Goal: Task Accomplishment & Management: Use online tool/utility

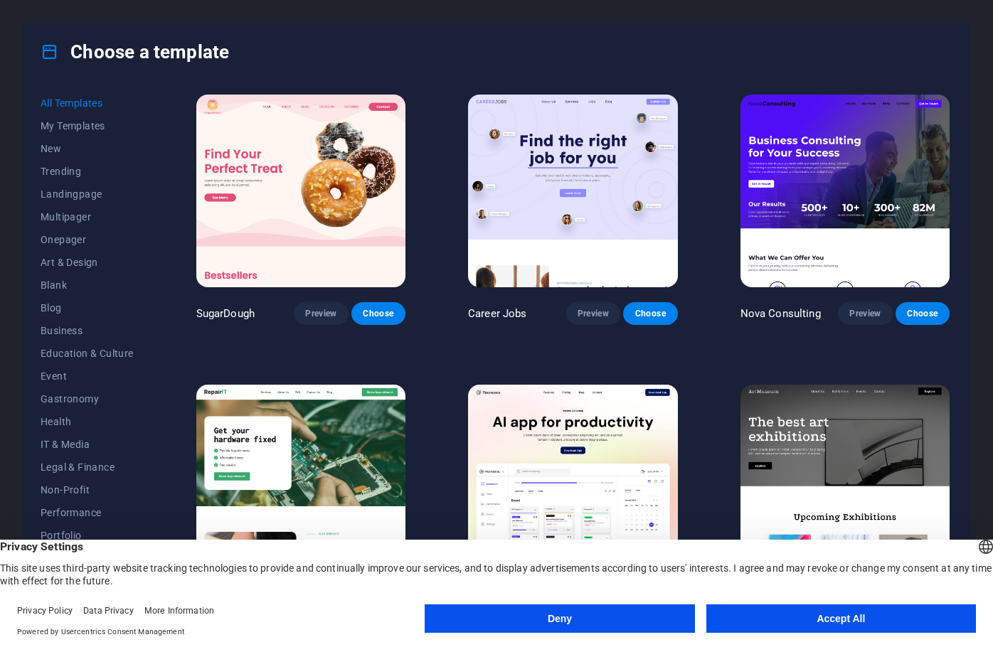
click at [591, 624] on button "Deny" at bounding box center [560, 619] width 270 height 28
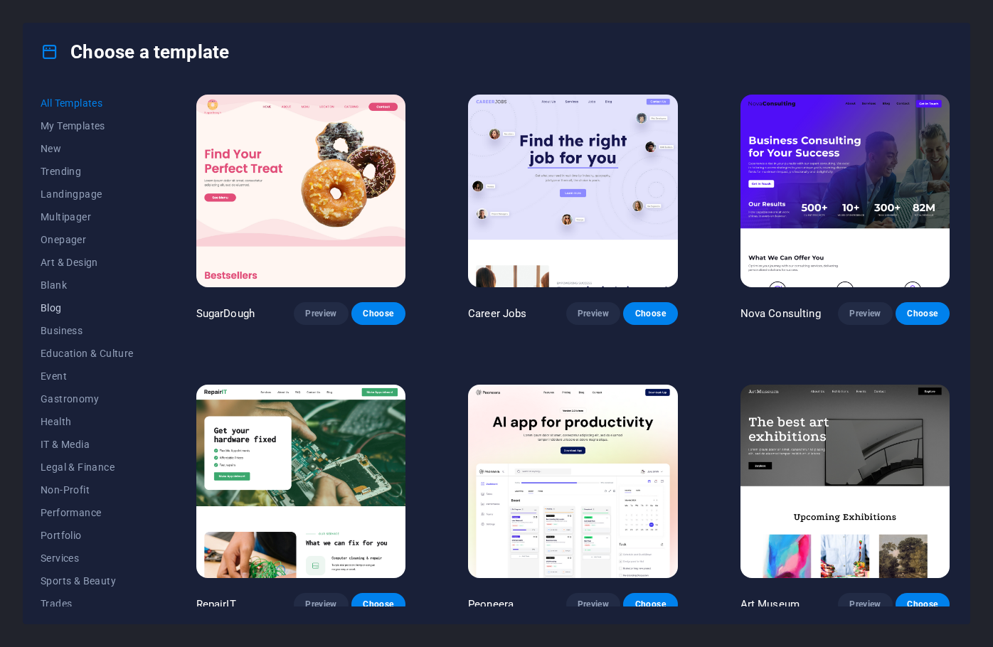
click at [50, 307] on span "Blog" at bounding box center [87, 307] width 93 height 11
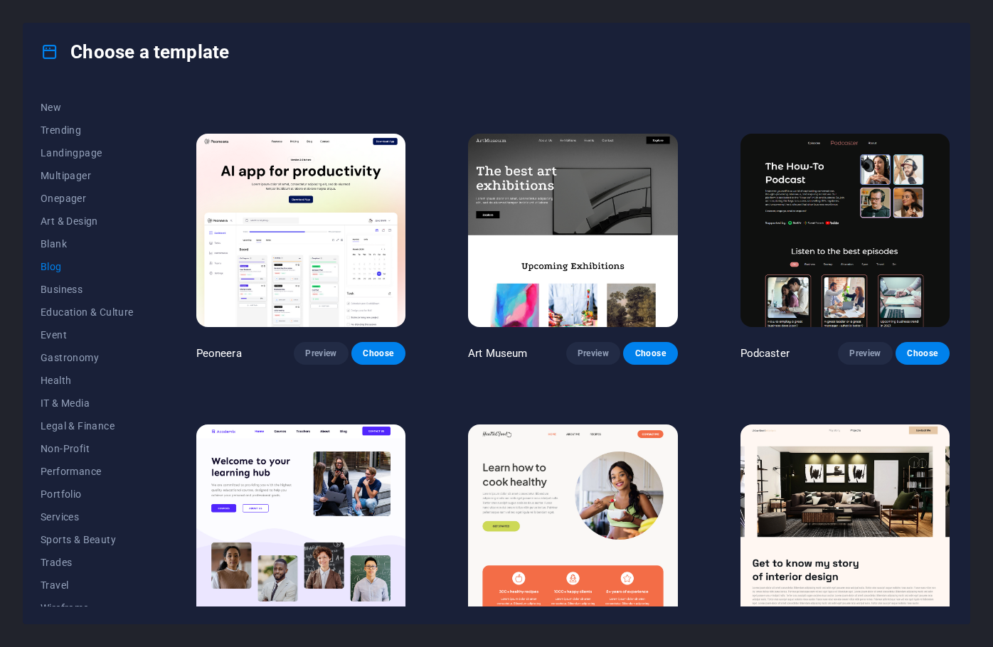
scroll to position [54, 0]
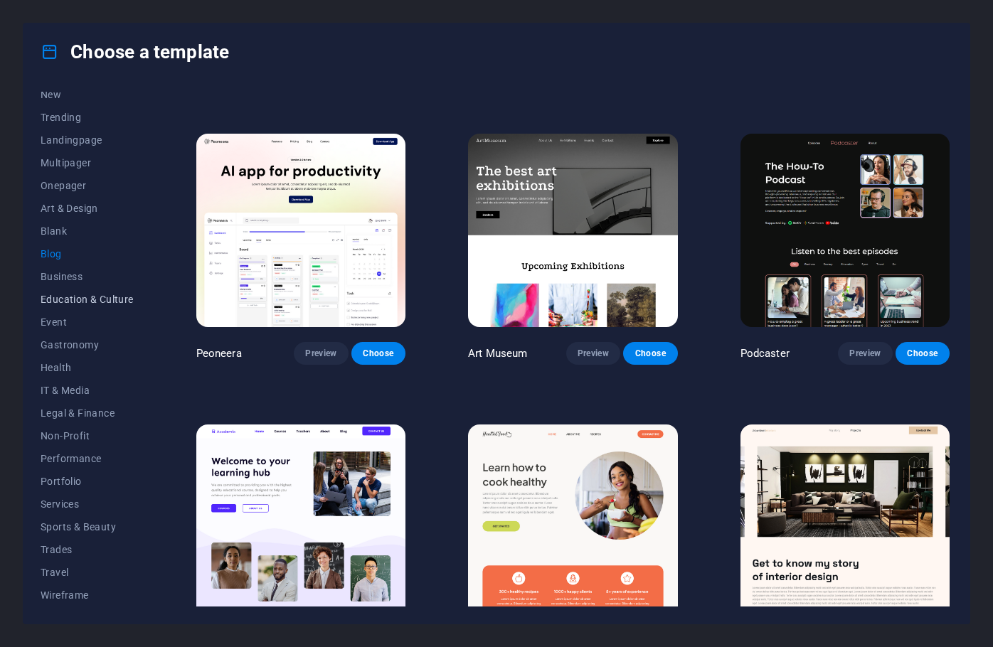
click at [68, 297] on span "Education & Culture" at bounding box center [87, 299] width 93 height 11
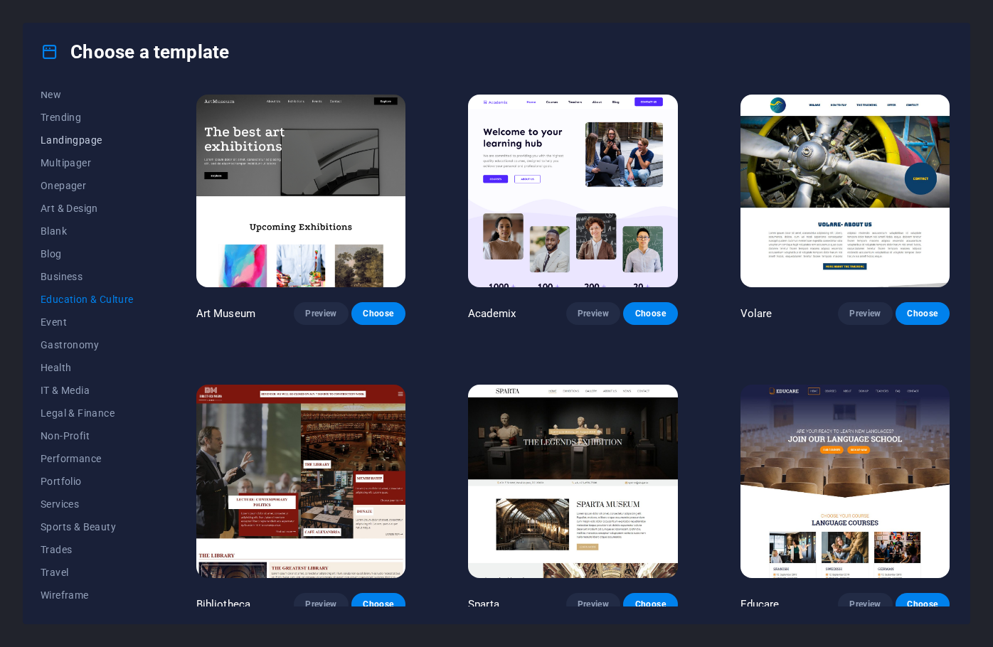
scroll to position [0, 0]
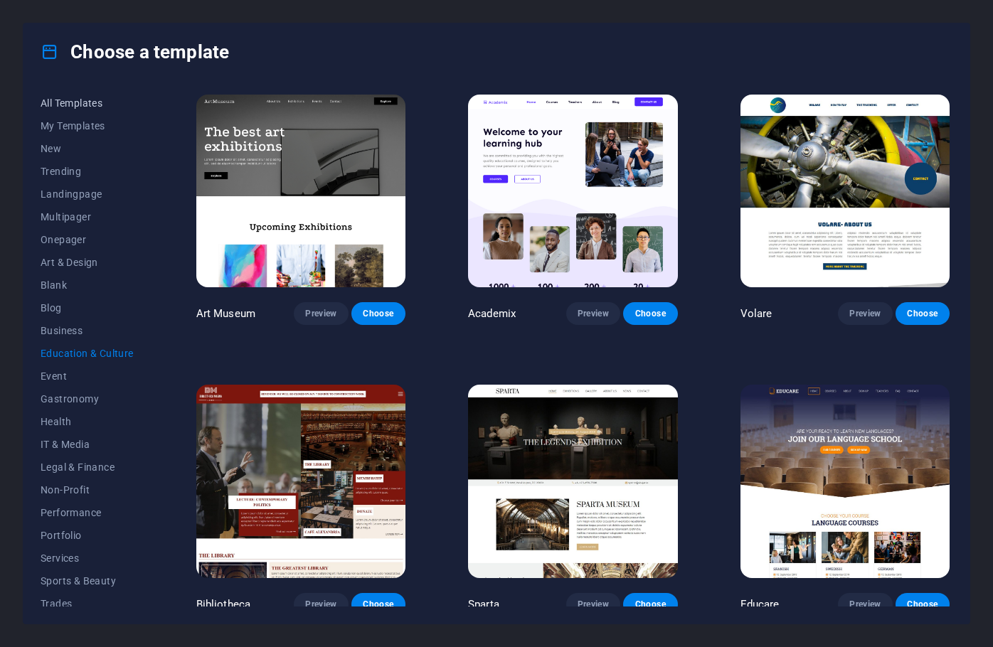
click at [72, 102] on span "All Templates" at bounding box center [87, 102] width 93 height 11
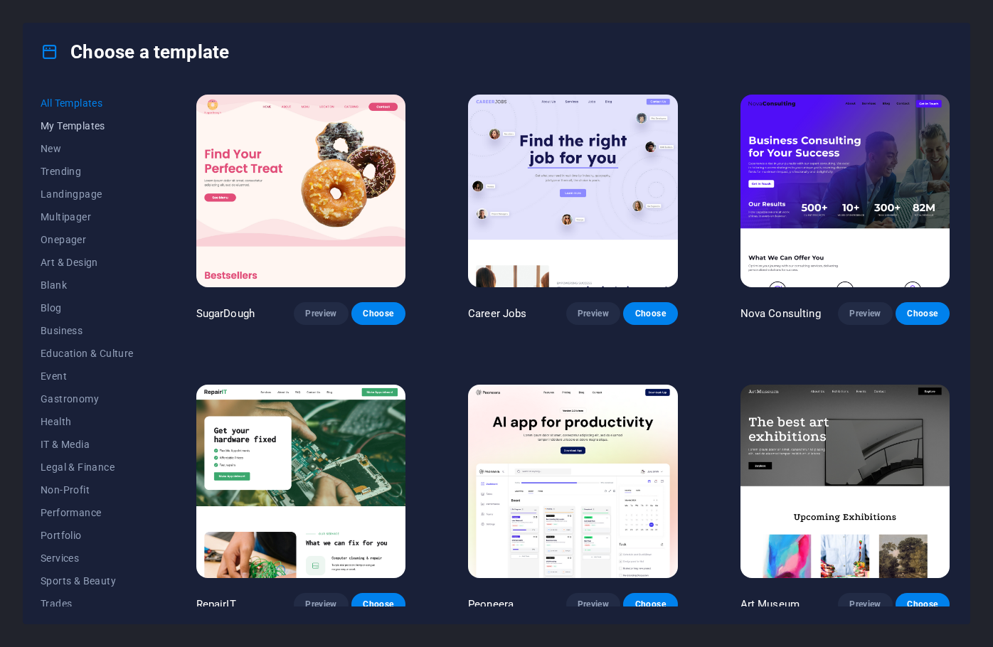
click at [74, 129] on span "My Templates" at bounding box center [87, 125] width 93 height 11
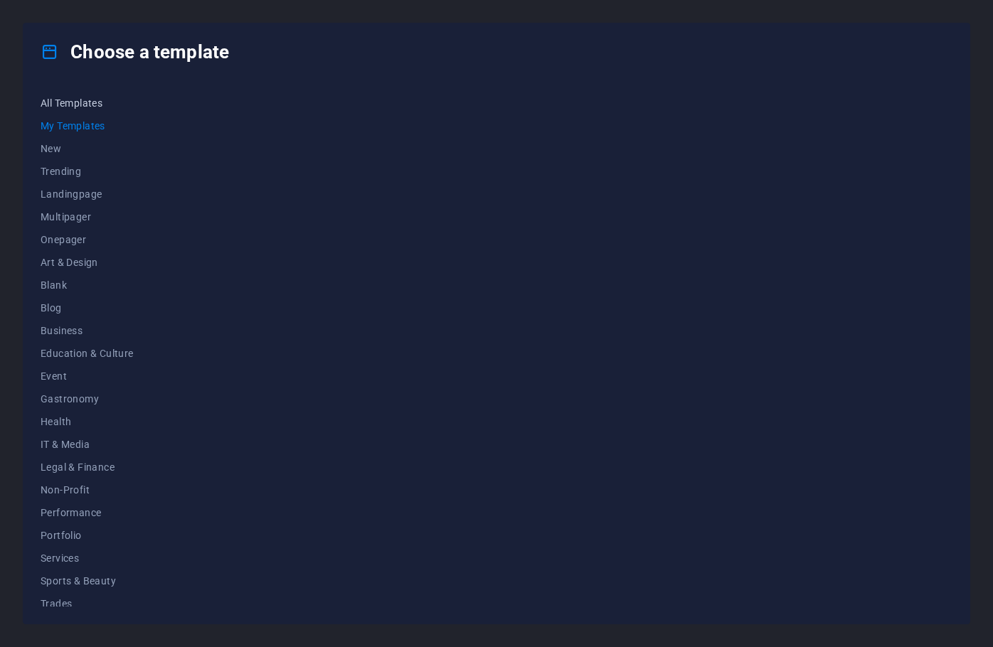
click at [64, 102] on span "All Templates" at bounding box center [87, 102] width 93 height 11
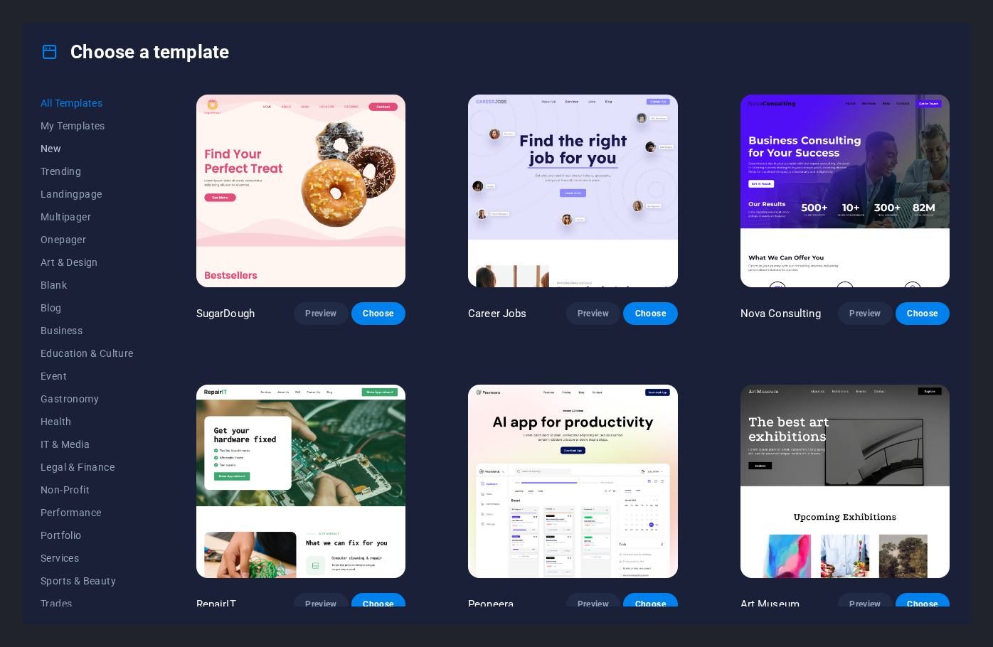
click at [55, 146] on span "New" at bounding box center [87, 148] width 93 height 11
click at [59, 170] on span "Trending" at bounding box center [87, 171] width 93 height 11
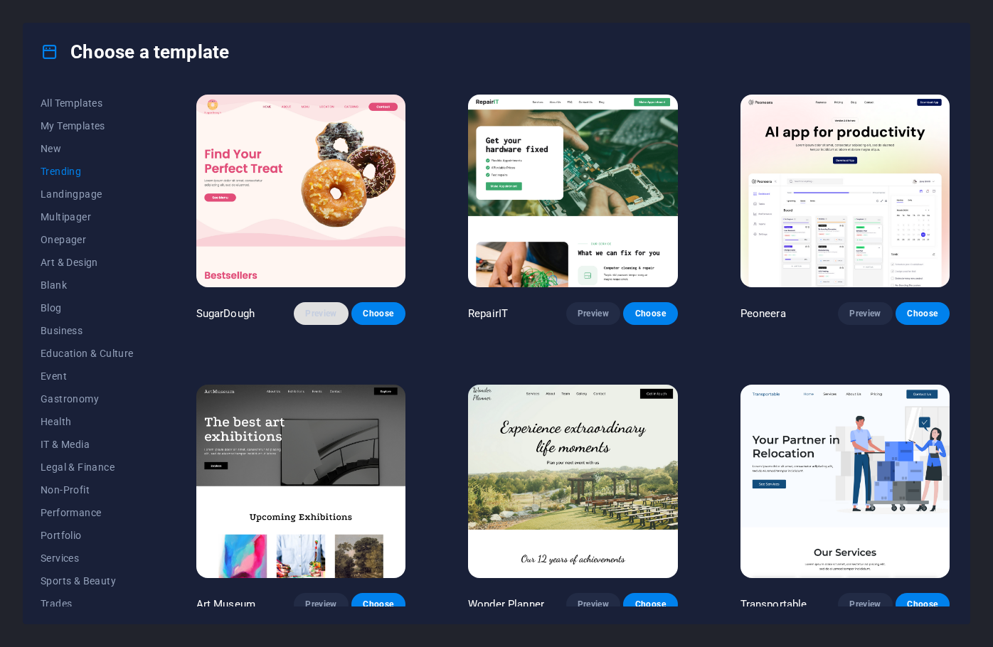
click at [322, 312] on span "Preview" at bounding box center [320, 313] width 31 height 11
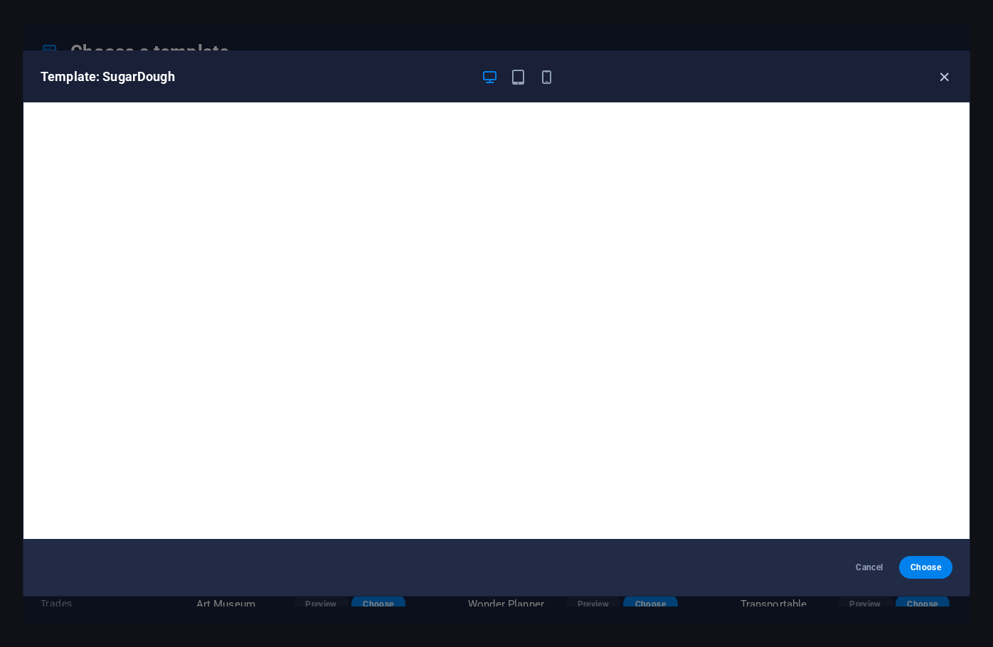
click at [946, 74] on icon "button" at bounding box center [944, 77] width 16 height 16
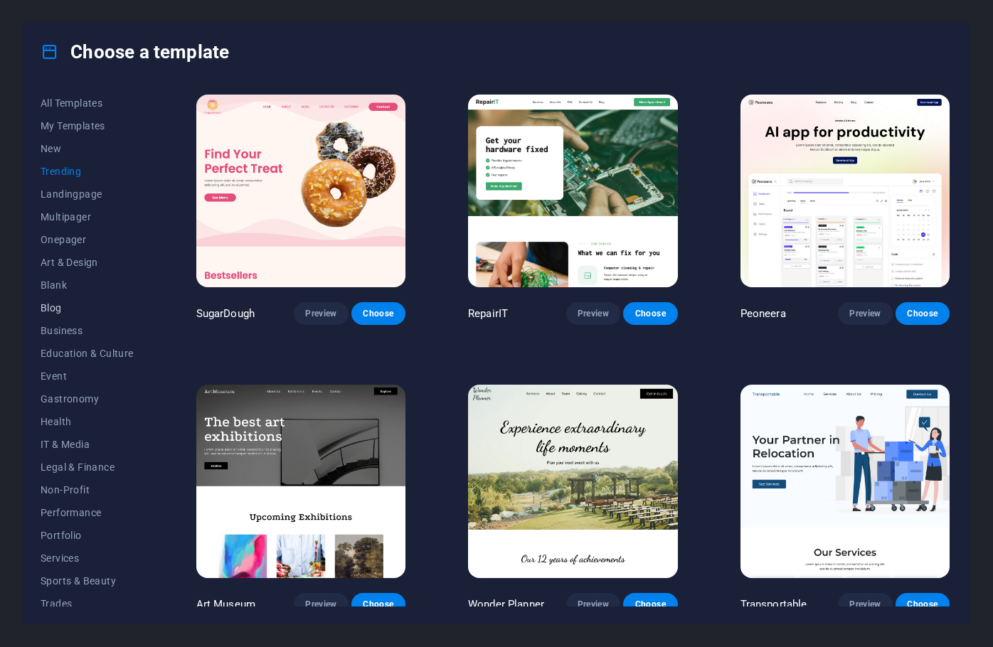
click at [53, 304] on span "Blog" at bounding box center [87, 307] width 93 height 11
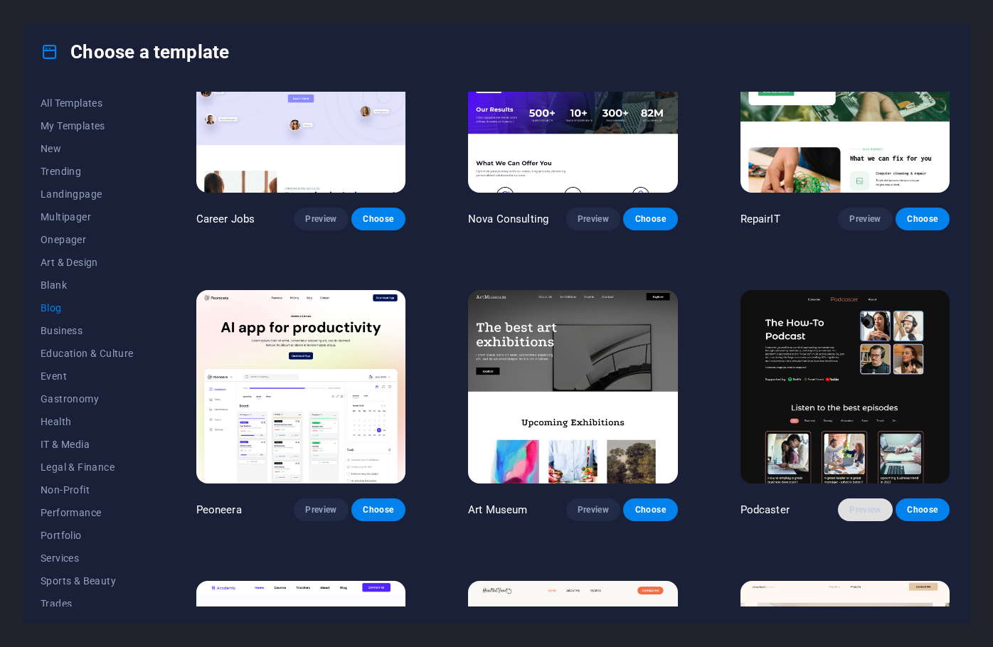
scroll to position [97, 0]
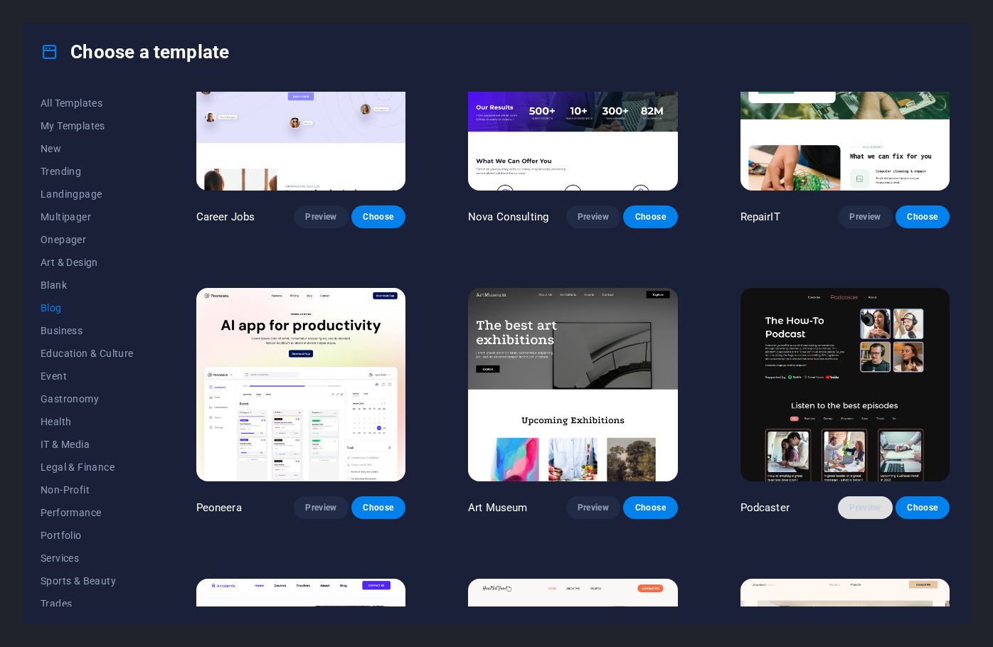
click at [862, 505] on span "Preview" at bounding box center [864, 507] width 31 height 11
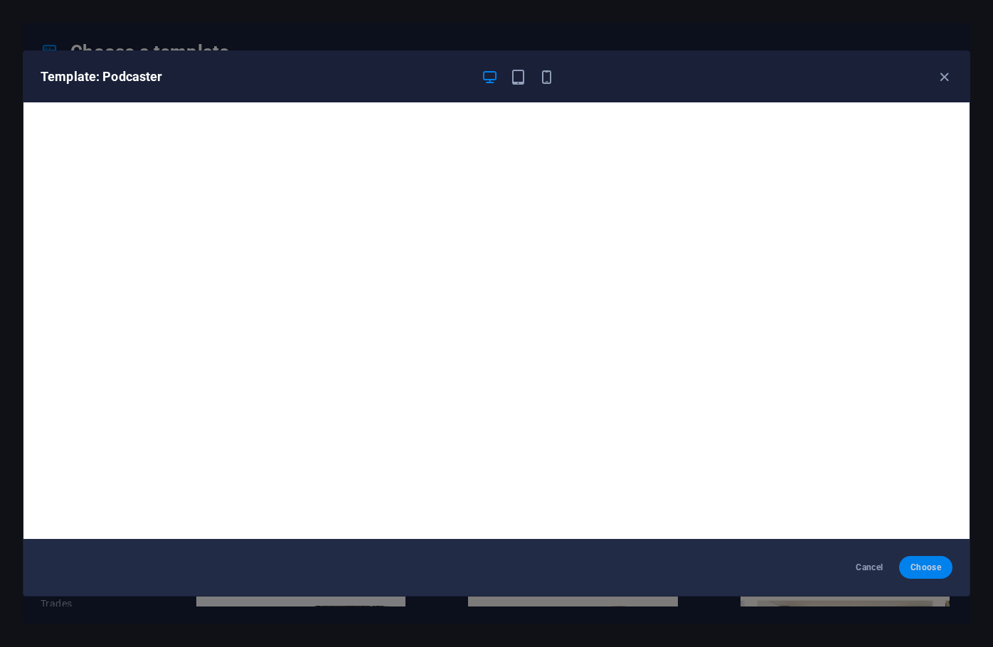
click at [922, 568] on span "Choose" at bounding box center [925, 567] width 31 height 11
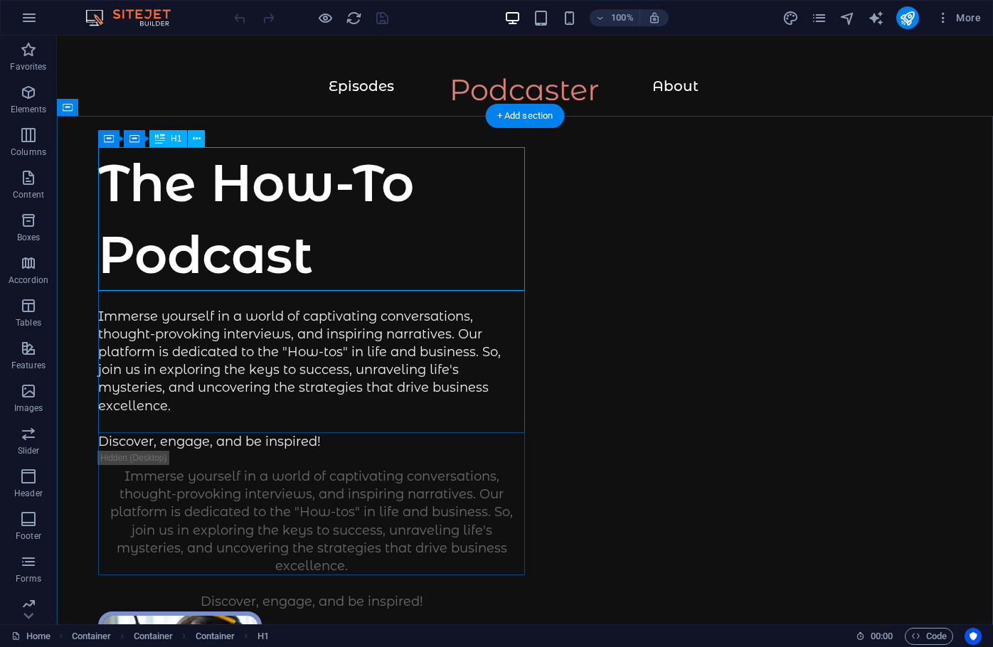
click at [311, 257] on div "The How-To Podcast" at bounding box center [311, 219] width 427 height 144
click at [112, 178] on div "The How-To Podcast" at bounding box center [311, 219] width 427 height 144
drag, startPoint x: 112, startPoint y: 178, endPoint x: 179, endPoint y: 186, distance: 67.4
click at [179, 186] on div "The How-To Podcast" at bounding box center [311, 219] width 427 height 144
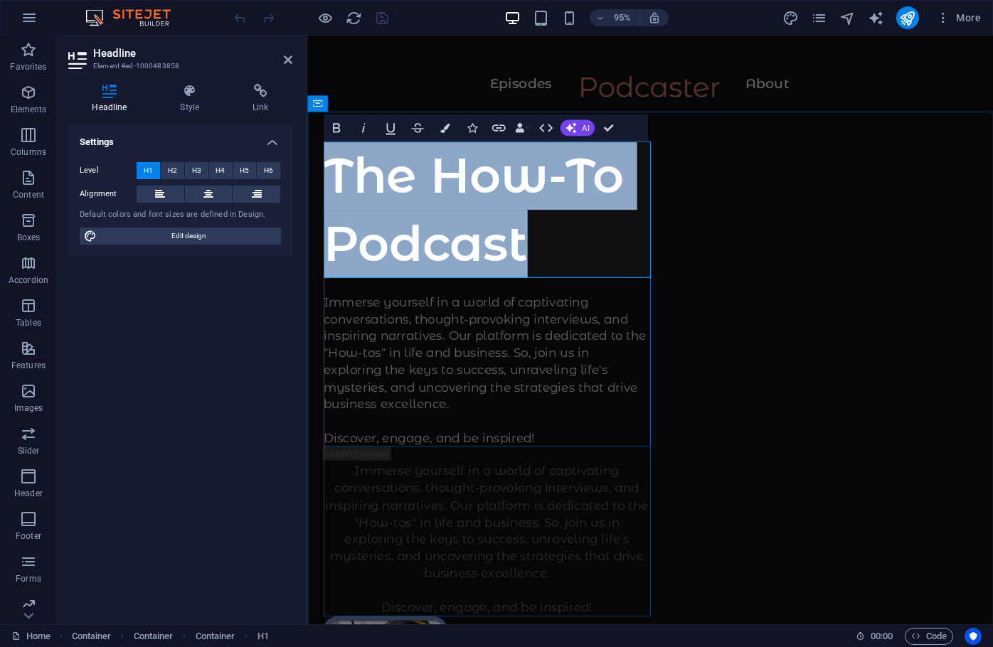
click at [371, 191] on h1 "The How-To Podcast" at bounding box center [496, 219] width 344 height 144
drag, startPoint x: 371, startPoint y: 191, endPoint x: 550, endPoint y: 259, distance: 191.8
click at [550, 259] on h1 "The How-To Podcast" at bounding box center [496, 219] width 344 height 144
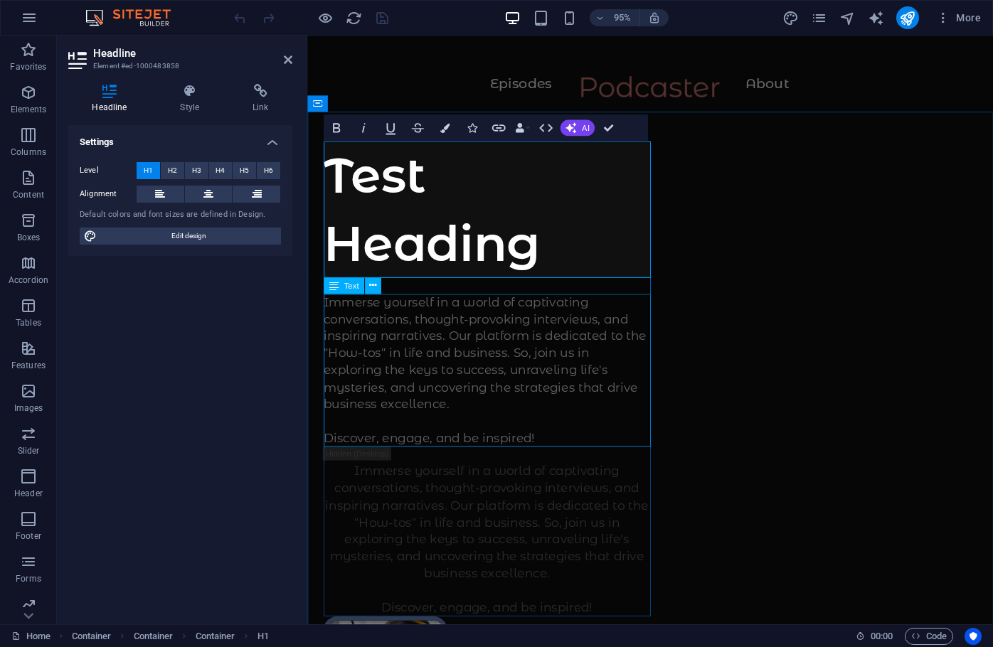
click at [359, 317] on div "Immerse yourself in a world of captivating conversations, thought-provoking int…" at bounding box center [496, 388] width 344 height 161
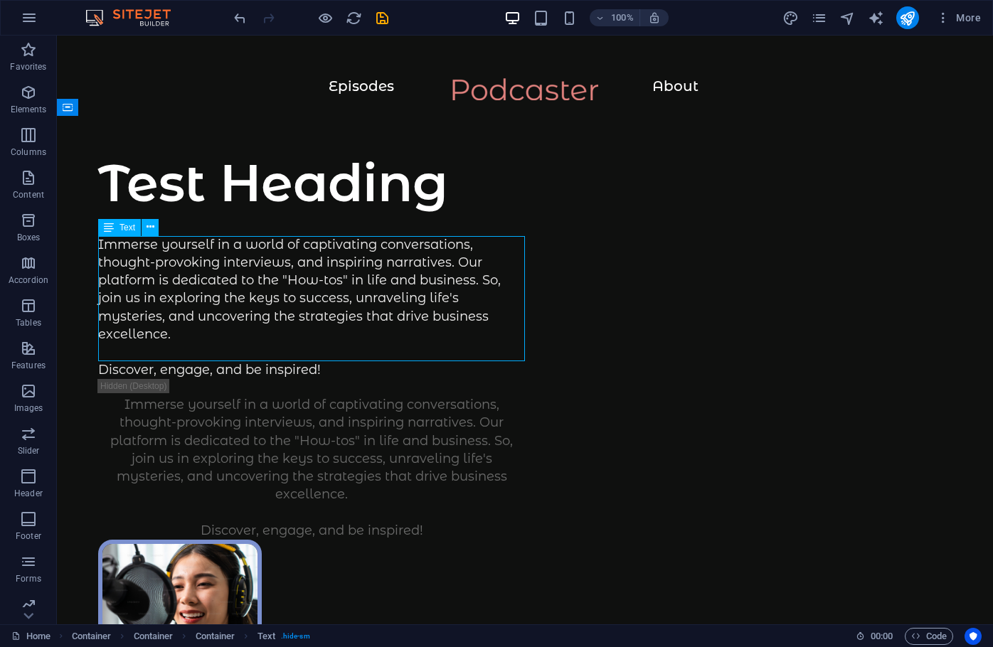
click at [131, 245] on div "Immerse yourself in a world of captivating conversations, thought-provoking int…" at bounding box center [311, 308] width 427 height 144
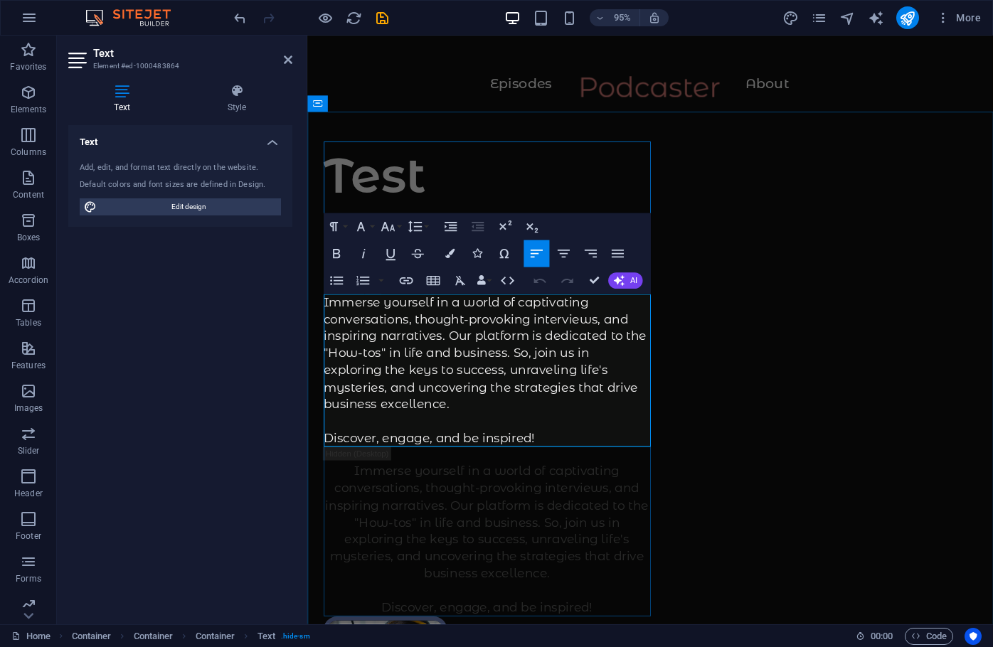
click at [346, 317] on p "Immerse yourself in a world of captivating conversations, thought-provoking int…" at bounding box center [496, 388] width 344 height 161
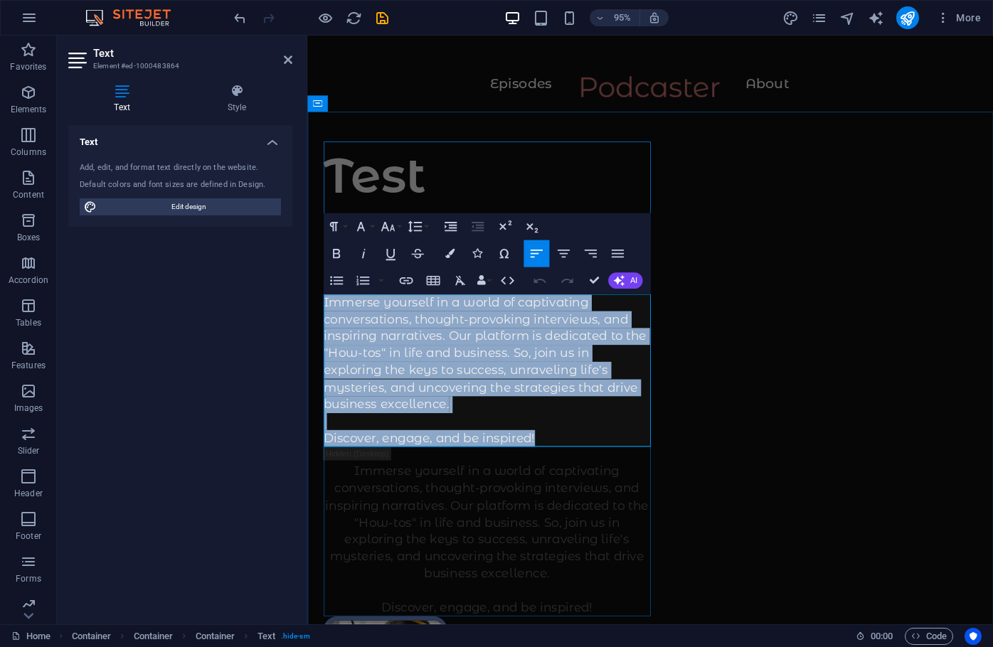
drag, startPoint x: 346, startPoint y: 317, endPoint x: 567, endPoint y: 459, distance: 263.0
click at [553, 462] on p "Immerse yourself in a world of captivating conversations, thought-provoking int…" at bounding box center [496, 388] width 344 height 161
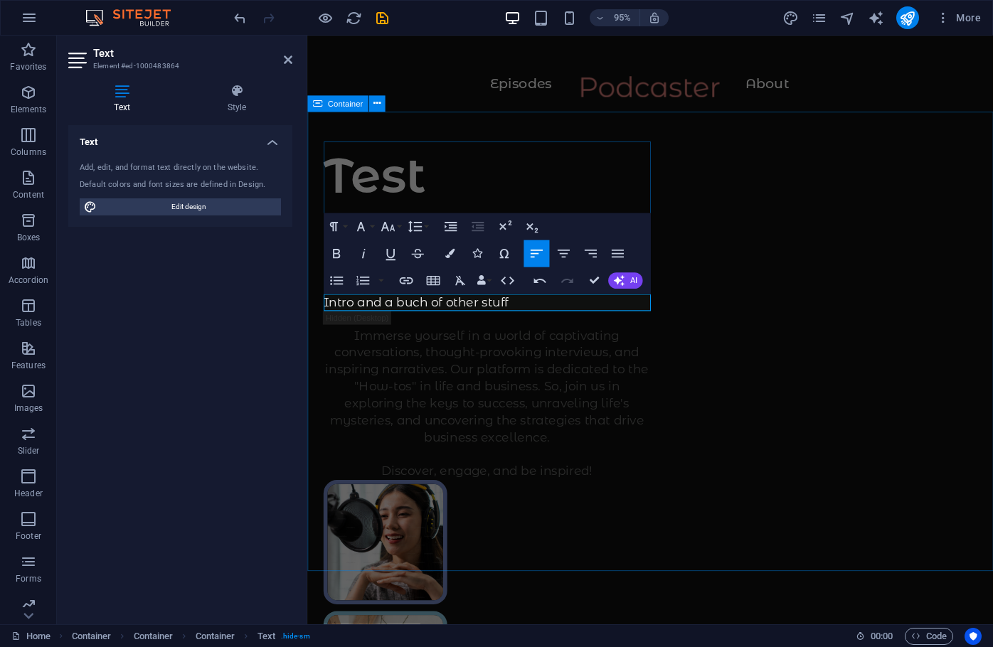
click at [711, 489] on div "Test Heading Intro and a buch of other stuff Immerse yourself in a world of cap…" at bounding box center [668, 658] width 722 height 1085
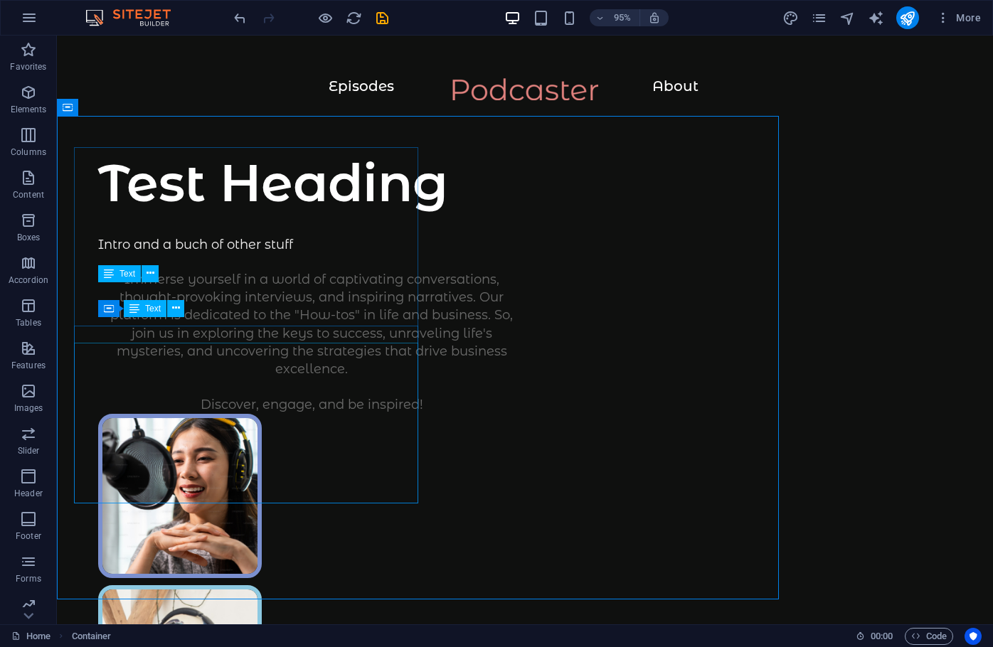
click at [451, 398] on div "Immerse yourself in a world of captivating conversations, thought-provoking int…" at bounding box center [311, 343] width 427 height 144
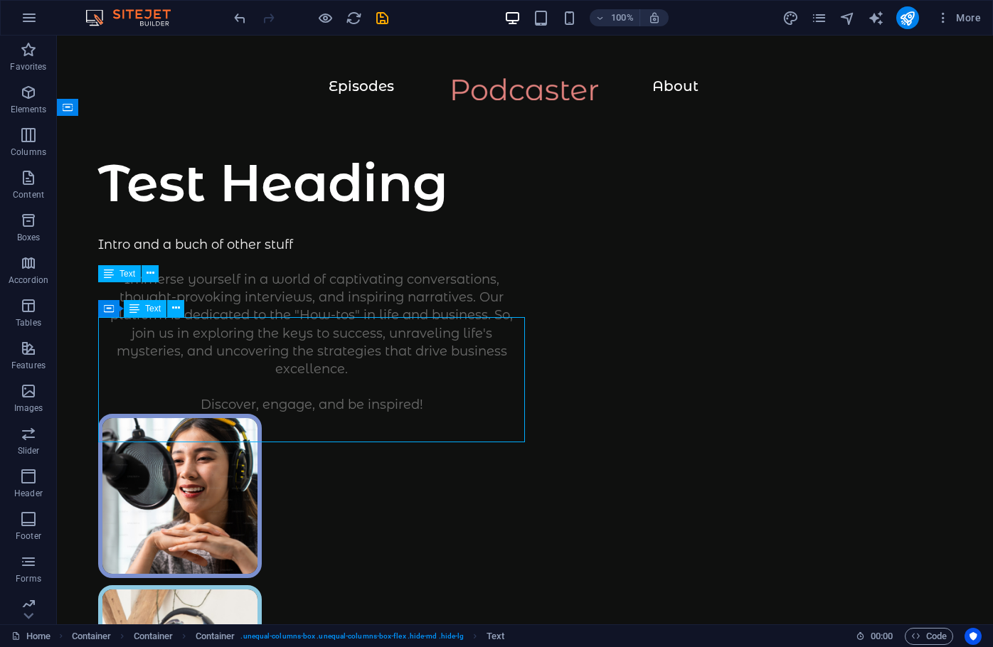
click at [156, 329] on div "Immerse yourself in a world of captivating conversations, thought-provoking int…" at bounding box center [311, 343] width 427 height 144
click at [144, 323] on div "Immerse yourself in a world of captivating conversations, thought-provoking int…" at bounding box center [311, 343] width 427 height 144
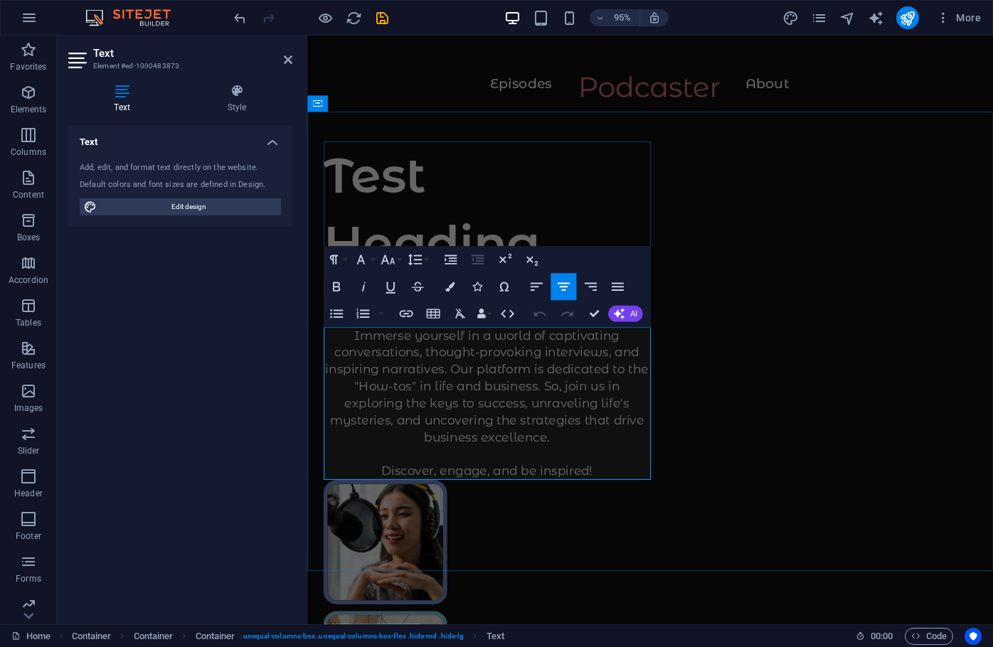
click at [392, 352] on p "Immerse yourself in a world of captivating conversations, thought-provoking int…" at bounding box center [496, 423] width 344 height 161
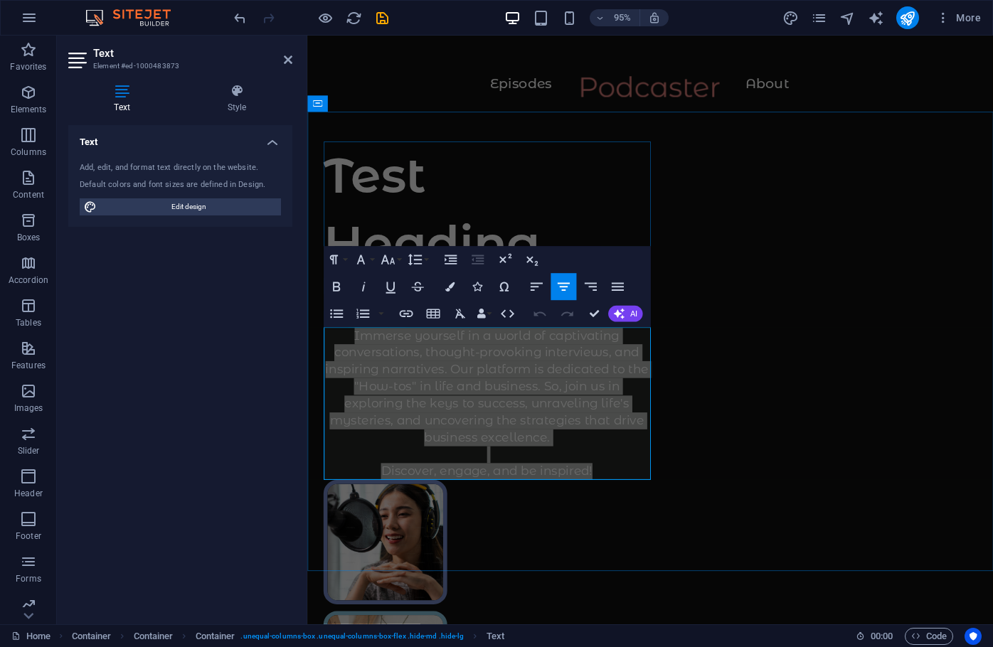
drag, startPoint x: 403, startPoint y: 361, endPoint x: 602, endPoint y: 501, distance: 243.7
click at [602, 501] on p "Immerse yourself in a world of captivating conversations, thought-provoking int…" at bounding box center [496, 423] width 344 height 161
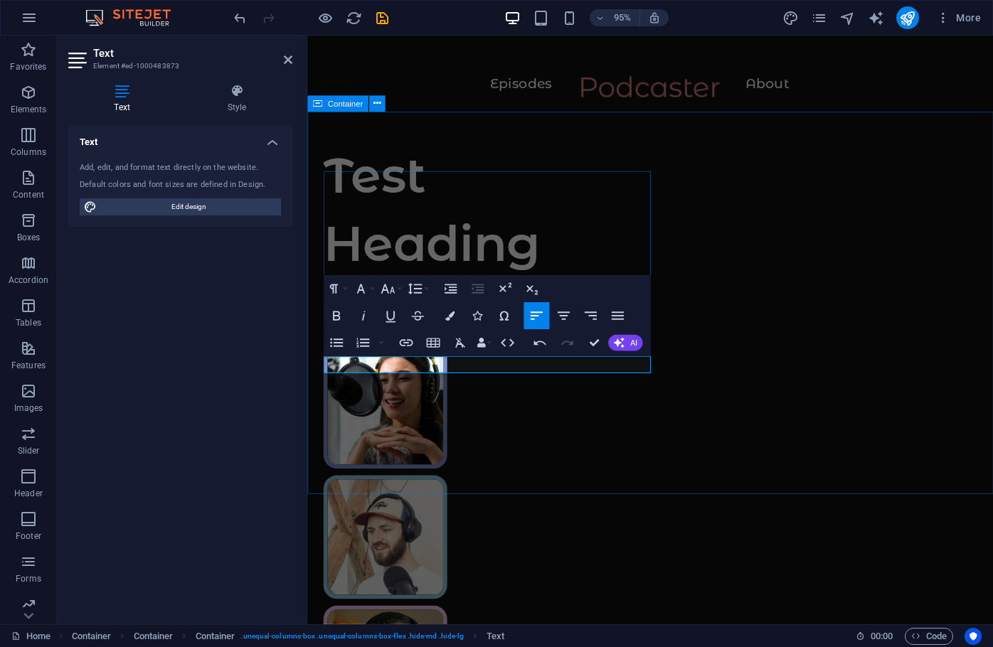
click at [829, 480] on div "Test Heading Intro and a buch of other stuff More text Supported by:" at bounding box center [668, 587] width 722 height 942
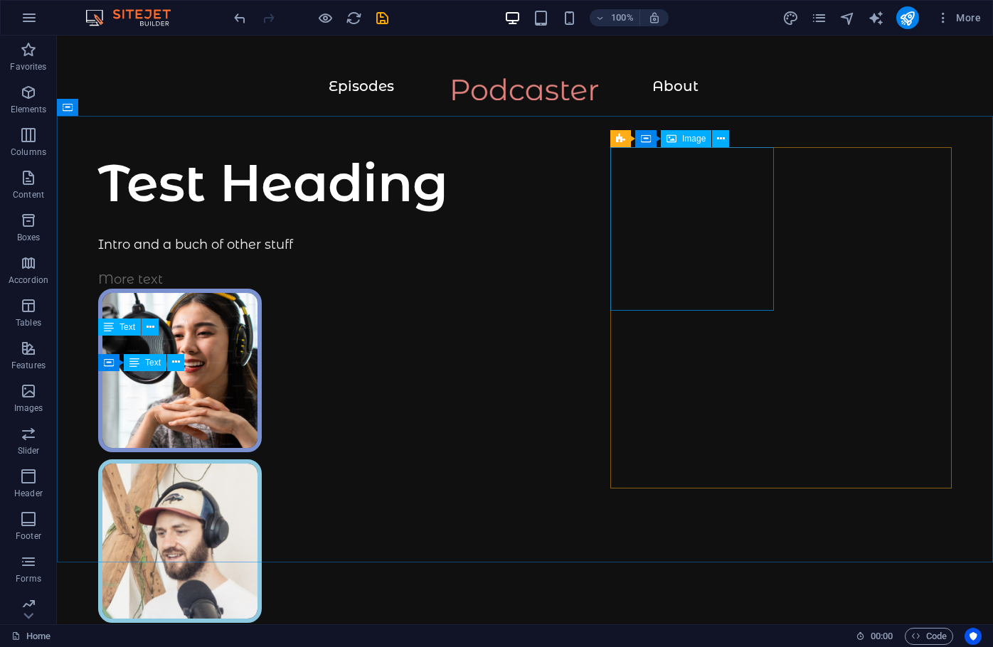
click at [690, 137] on span "Image" at bounding box center [693, 138] width 23 height 9
click at [718, 139] on icon at bounding box center [721, 139] width 8 height 15
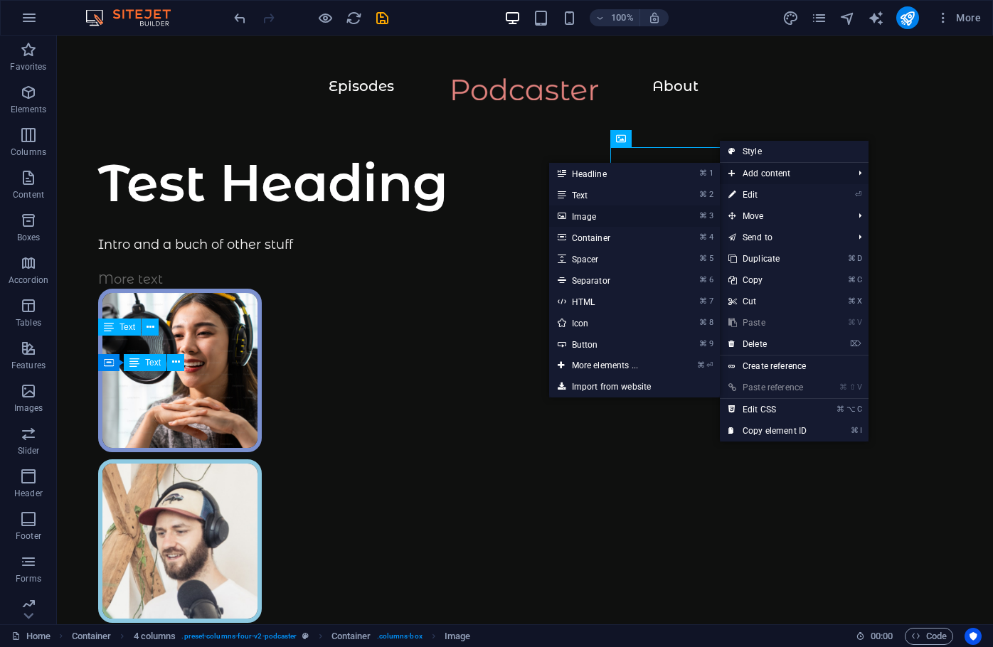
click at [582, 216] on link "⌘ 3 Image" at bounding box center [607, 216] width 117 height 21
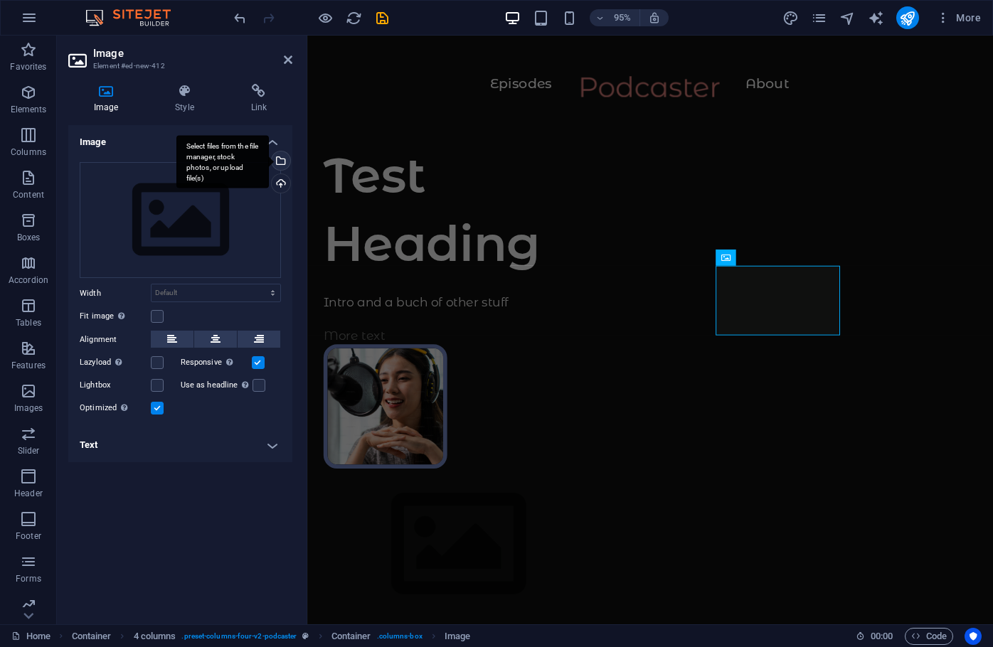
click at [280, 162] on div "Select files from the file manager, stock photos, or upload file(s)" at bounding box center [279, 161] width 21 height 21
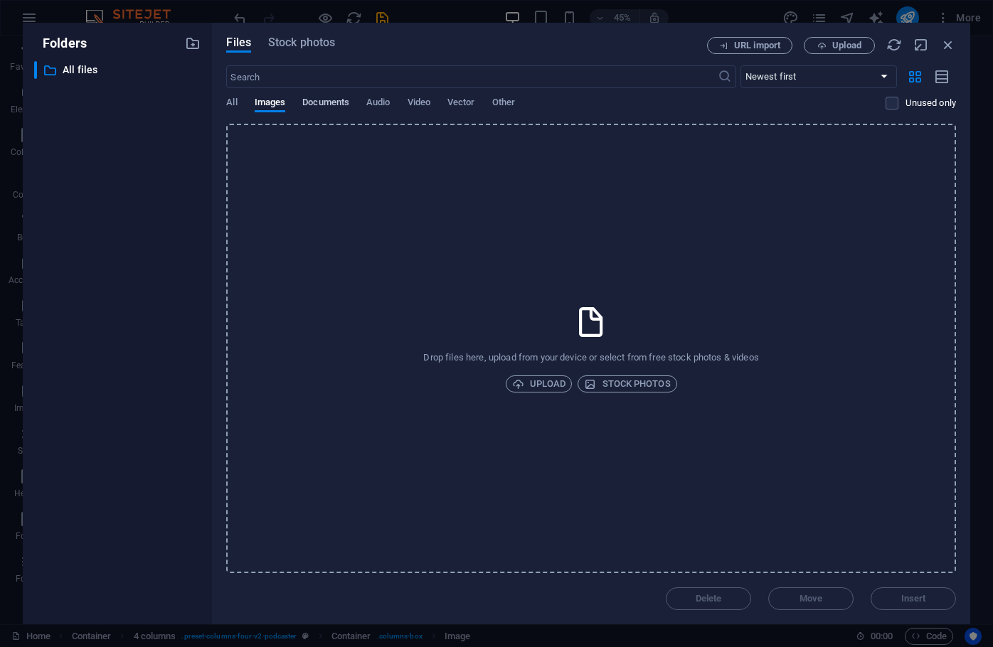
click at [323, 100] on span "Documents" at bounding box center [325, 104] width 47 height 20
click at [269, 103] on span "Images" at bounding box center [270, 104] width 31 height 20
click at [232, 103] on span "All" at bounding box center [231, 104] width 11 height 20
click at [275, 102] on span "Images" at bounding box center [270, 104] width 31 height 20
click at [78, 66] on p "All files" at bounding box center [119, 70] width 112 height 16
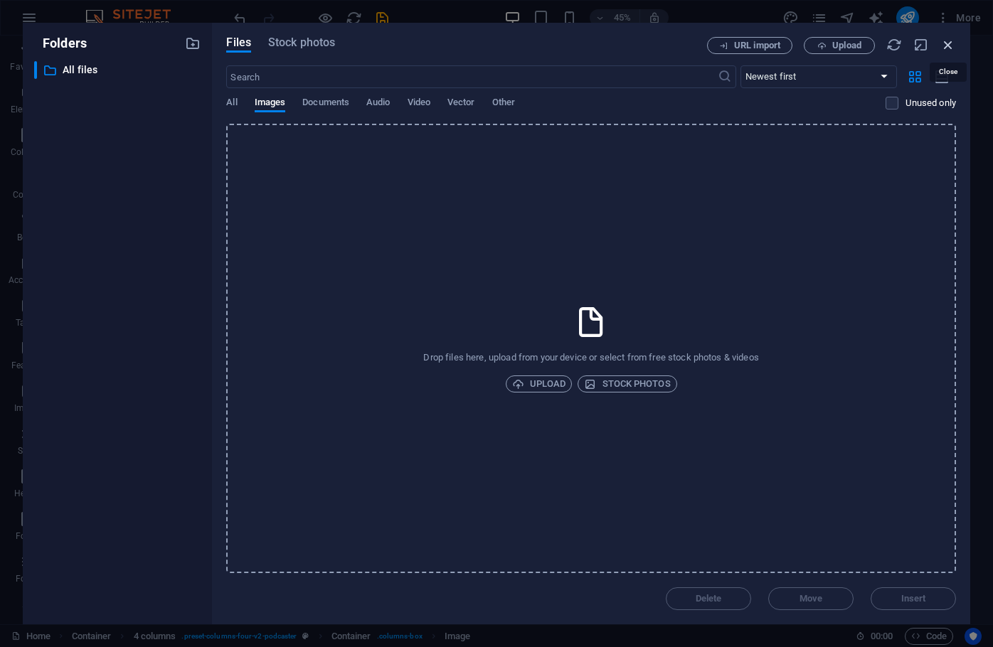
click at [949, 43] on icon "button" at bounding box center [948, 45] width 16 height 16
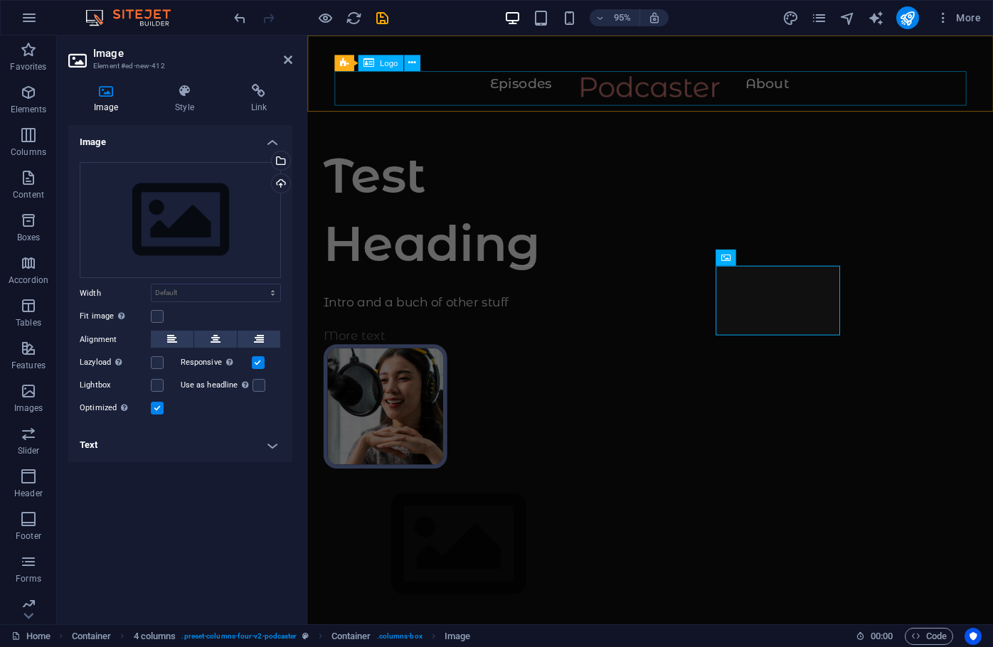
click at [530, 87] on div at bounding box center [668, 96] width 665 height 36
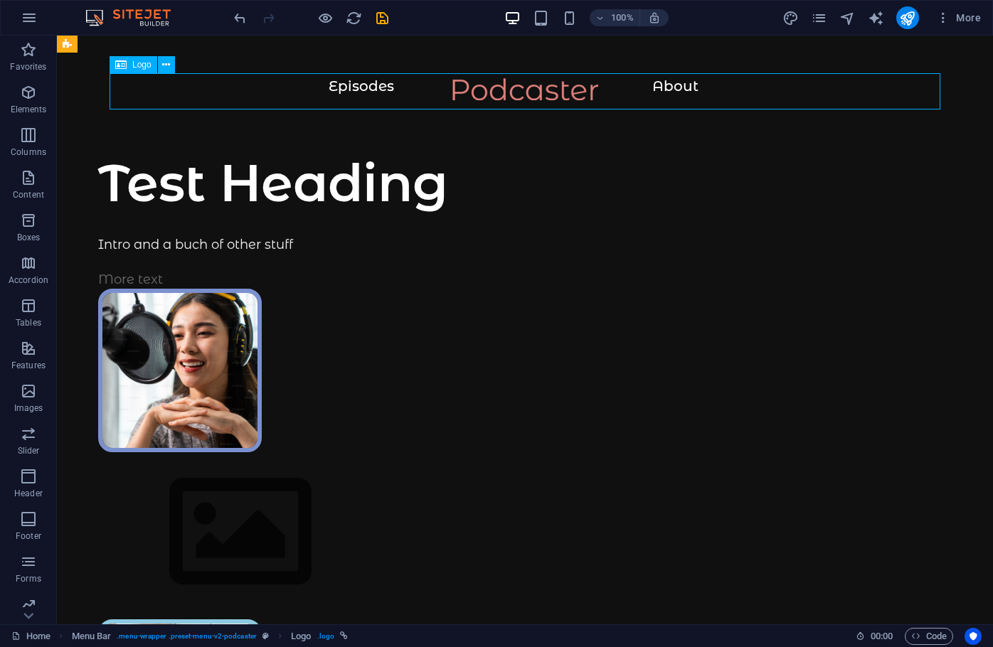
click at [361, 79] on div at bounding box center [524, 96] width 879 height 36
click at [362, 87] on div at bounding box center [524, 96] width 879 height 36
select select "px"
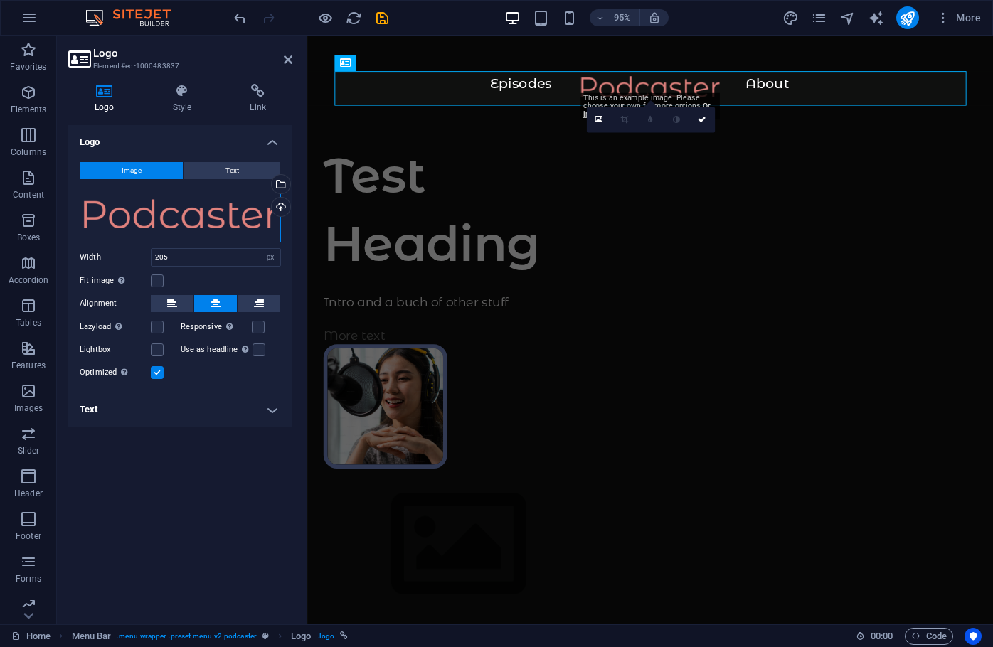
click at [137, 219] on div "Drag files here, click to choose files or select files from Files or our free s…" at bounding box center [180, 214] width 201 height 57
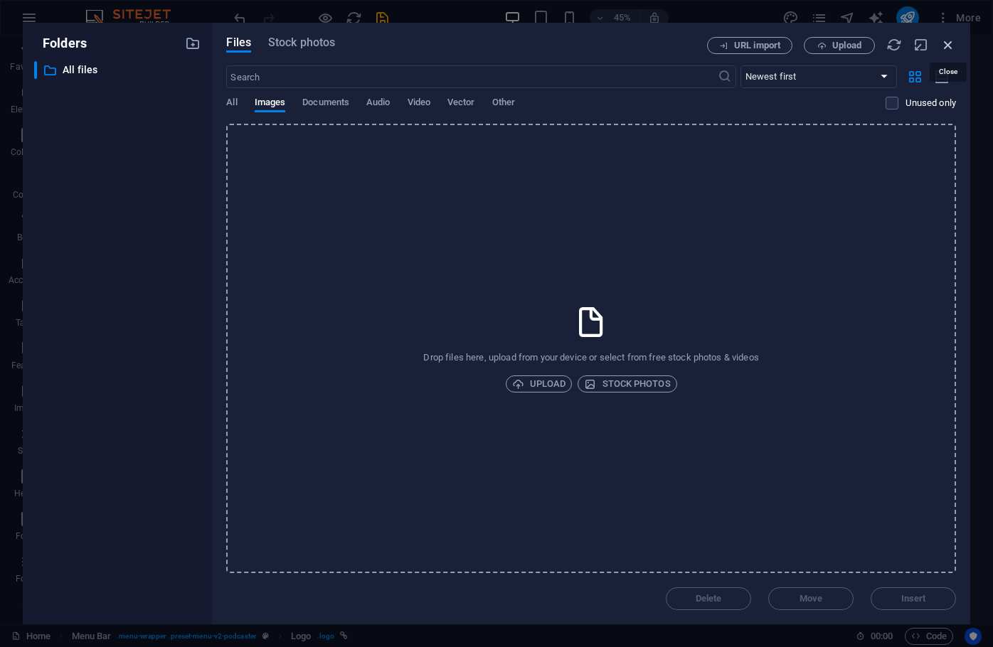
click at [947, 44] on icon "button" at bounding box center [948, 45] width 16 height 16
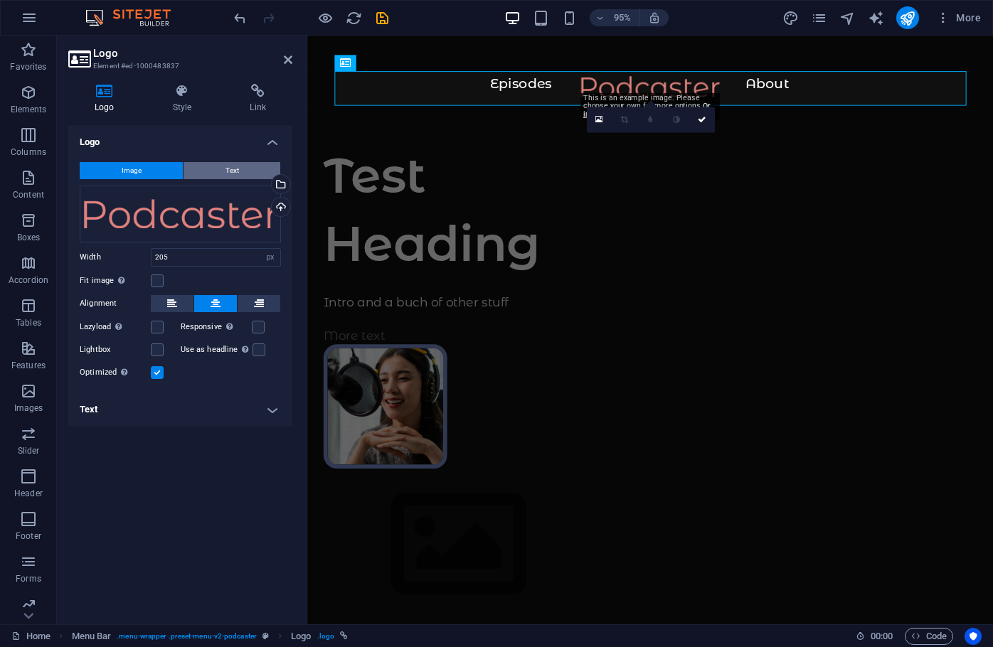
click at [230, 169] on span "Text" at bounding box center [232, 170] width 14 height 17
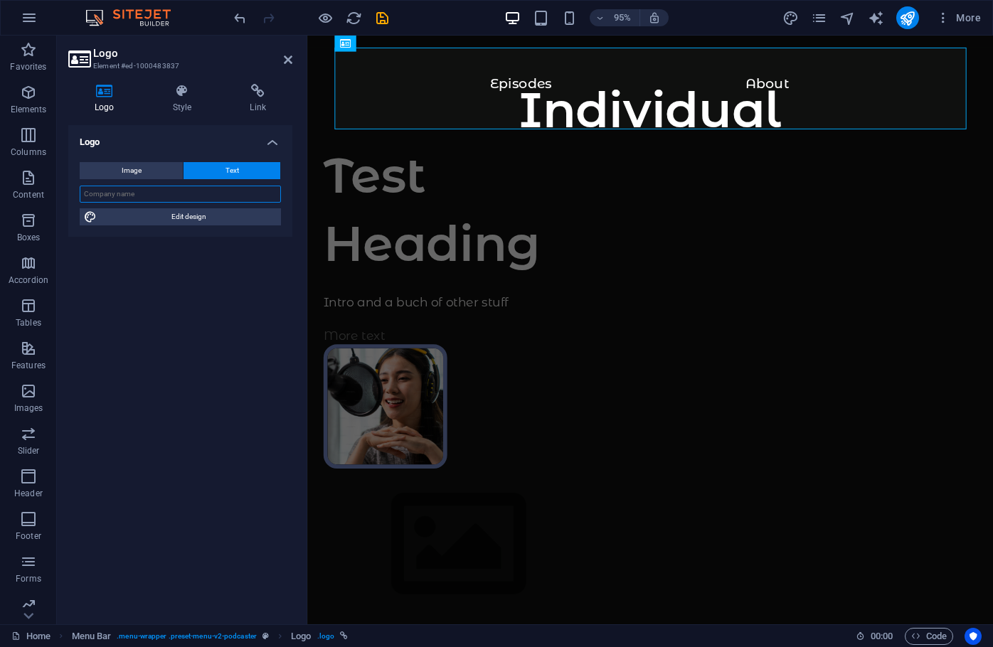
click at [198, 196] on input "text" at bounding box center [180, 194] width 201 height 17
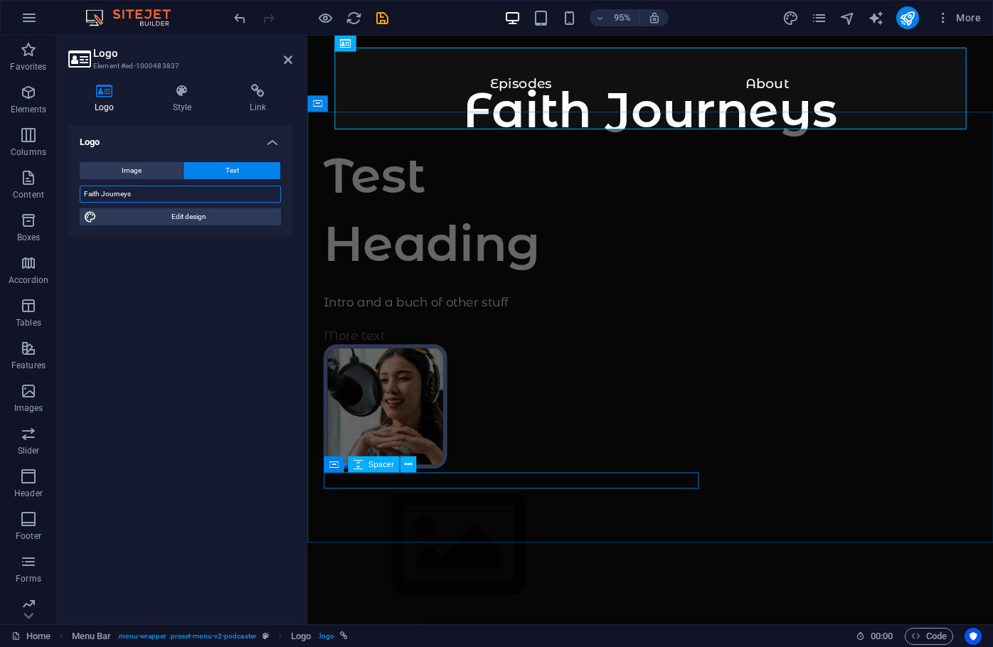
type input "Faith Journeys"
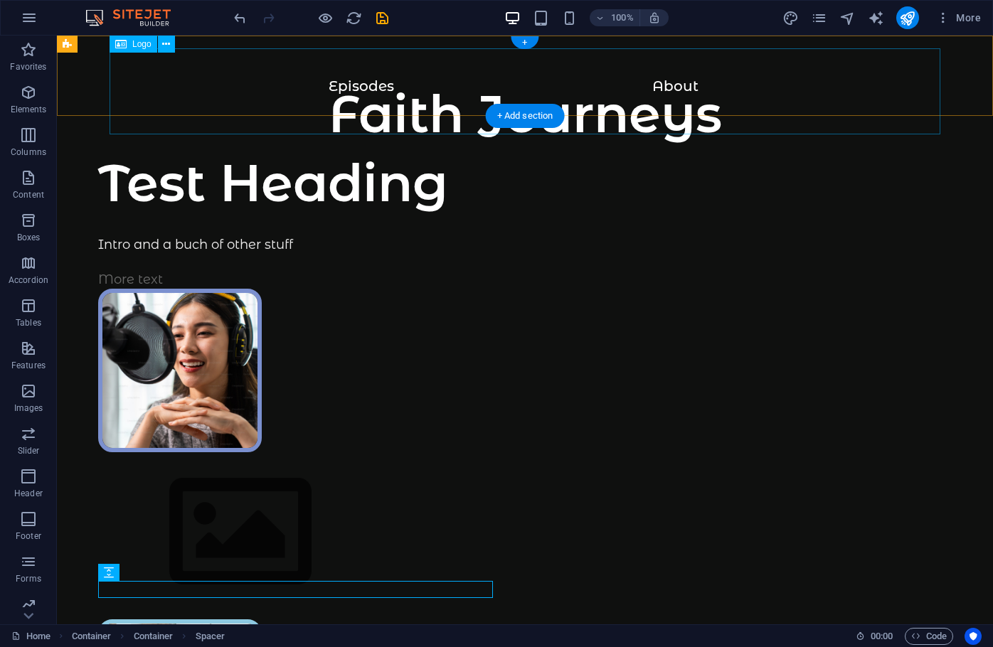
click at [321, 78] on div "Faith Journeys" at bounding box center [524, 121] width 879 height 86
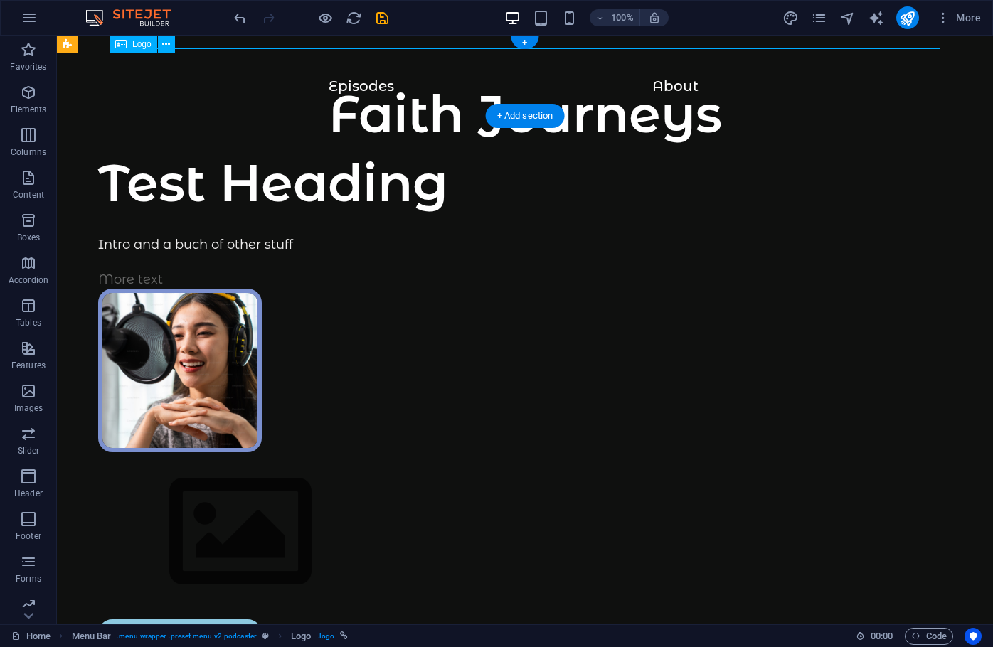
click at [332, 80] on div "Faith Journeys" at bounding box center [524, 121] width 879 height 86
click at [351, 87] on div "Faith Journeys" at bounding box center [524, 121] width 879 height 86
click at [168, 43] on icon at bounding box center [166, 44] width 8 height 15
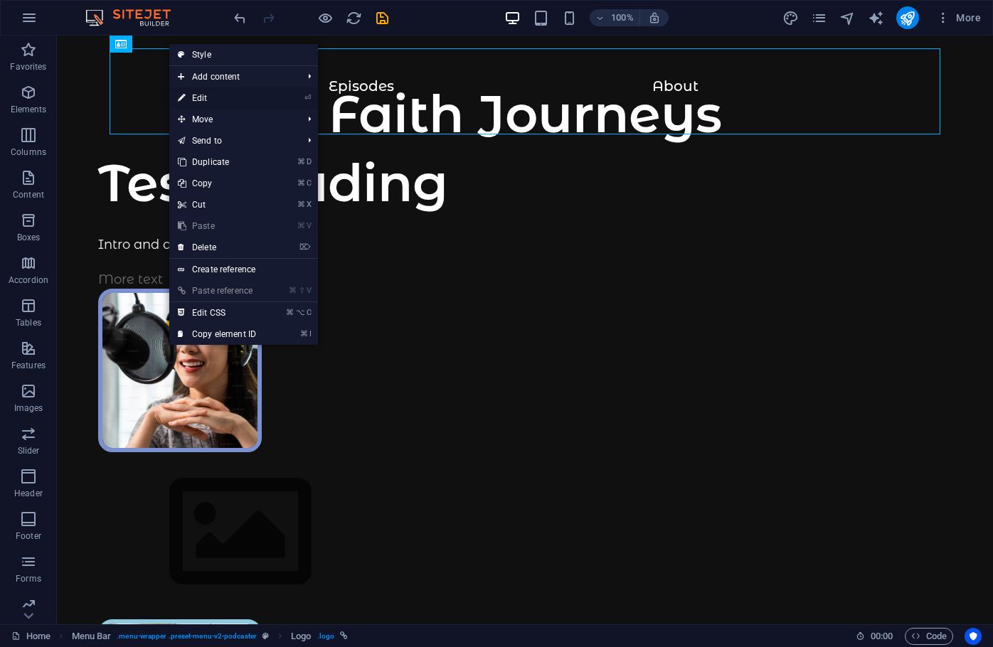
click at [198, 95] on link "⏎ Edit" at bounding box center [216, 97] width 95 height 21
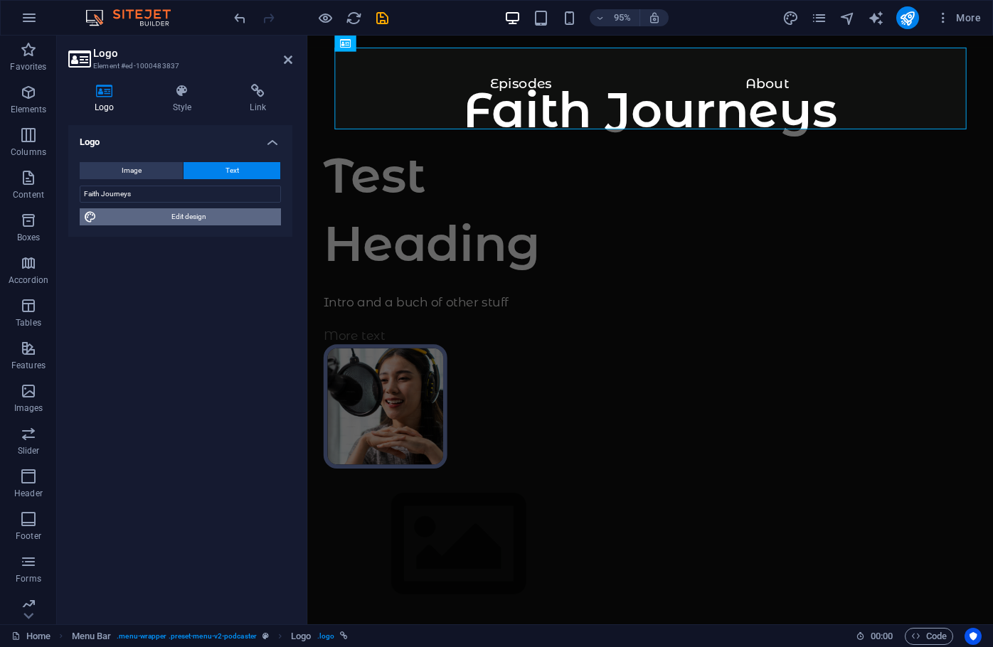
click at [181, 216] on span "Edit design" at bounding box center [189, 216] width 176 height 17
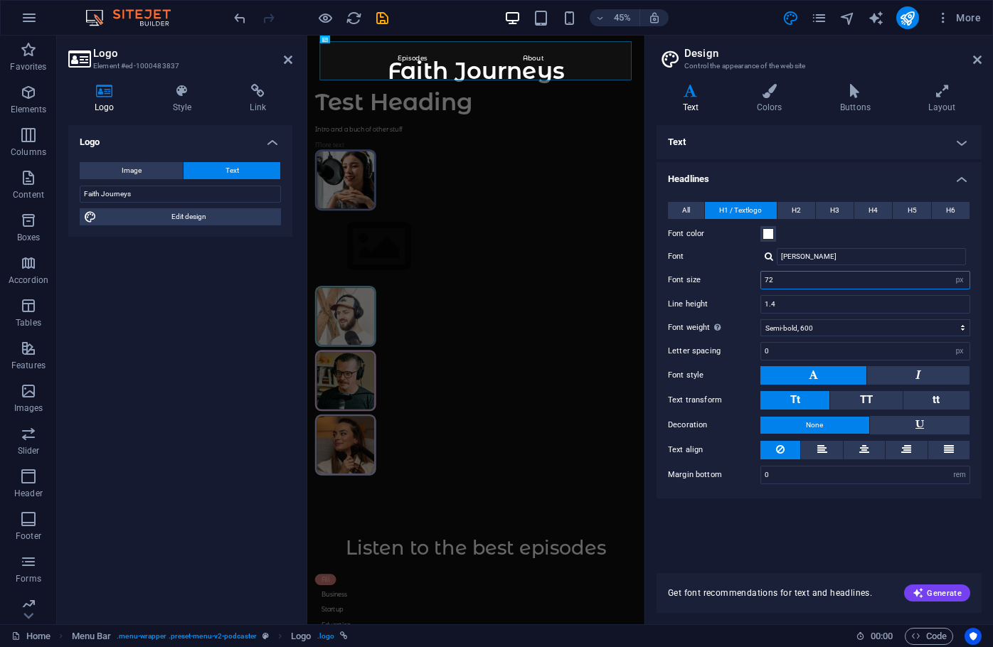
drag, startPoint x: 852, startPoint y: 281, endPoint x: 841, endPoint y: 281, distance: 10.7
click at [852, 281] on input "72" at bounding box center [865, 280] width 208 height 17
drag, startPoint x: 798, startPoint y: 282, endPoint x: 751, endPoint y: 281, distance: 47.0
click at [751, 281] on div "Font size 72 rem px em %" at bounding box center [819, 280] width 302 height 18
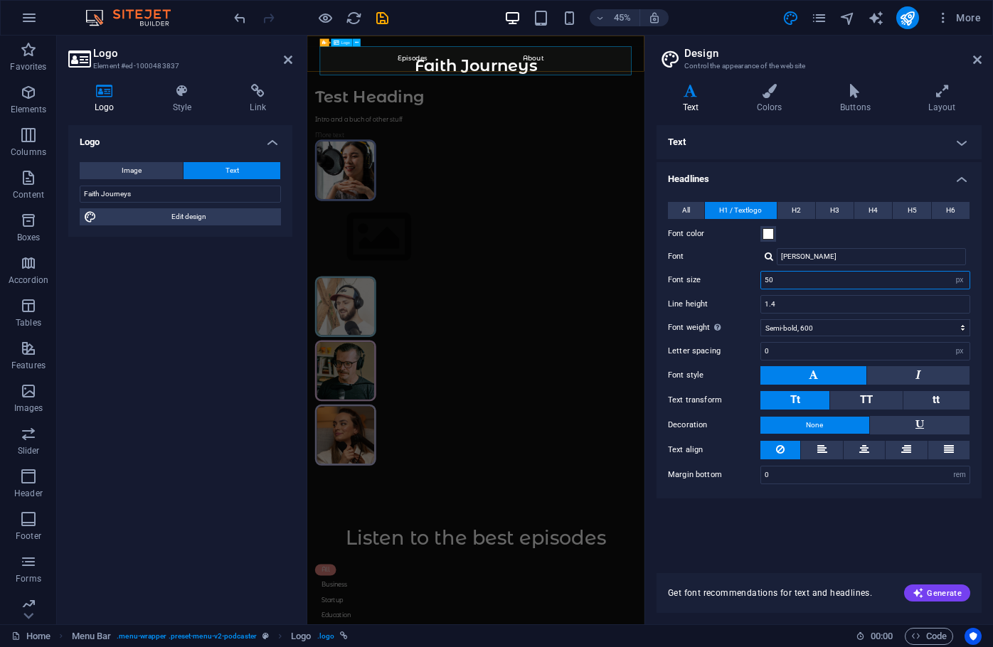
type input "50"
click at [523, 87] on div "Faith Journeys" at bounding box center [682, 110] width 692 height 64
click at [528, 83] on div "Faith Journeys" at bounding box center [682, 110] width 692 height 64
drag, startPoint x: 979, startPoint y: 60, endPoint x: 708, endPoint y: 25, distance: 273.9
click at [979, 60] on icon at bounding box center [977, 59] width 9 height 11
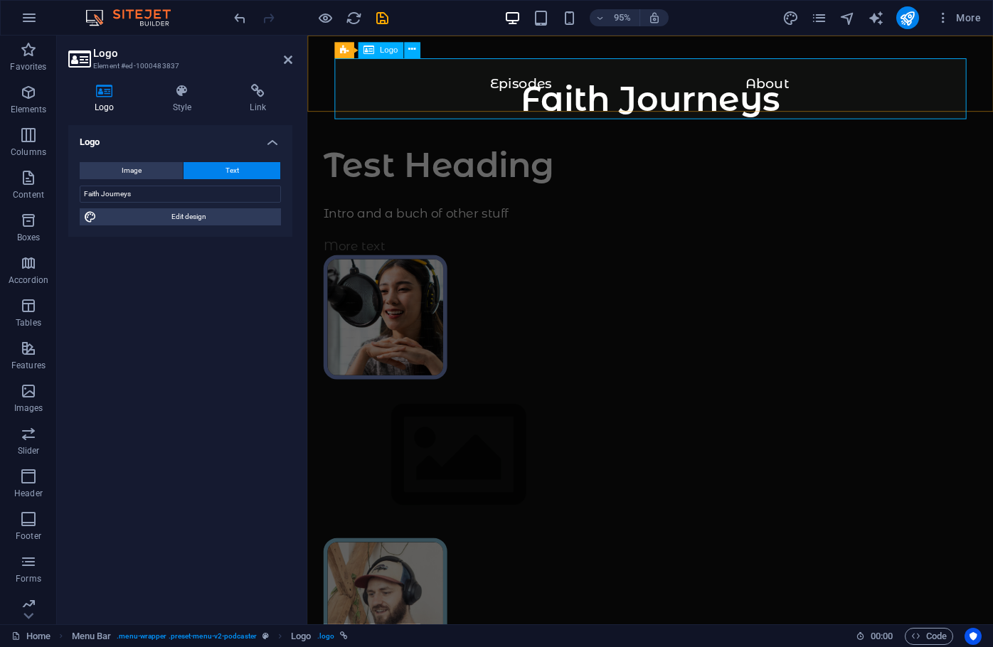
click at [663, 87] on div "Faith Journeys" at bounding box center [668, 110] width 665 height 64
click at [124, 196] on input "Faith Journeys" at bounding box center [180, 194] width 201 height 17
drag, startPoint x: 124, startPoint y: 196, endPoint x: 87, endPoint y: 195, distance: 36.3
click at [87, 195] on input "Faith Journeys" at bounding box center [180, 194] width 201 height 17
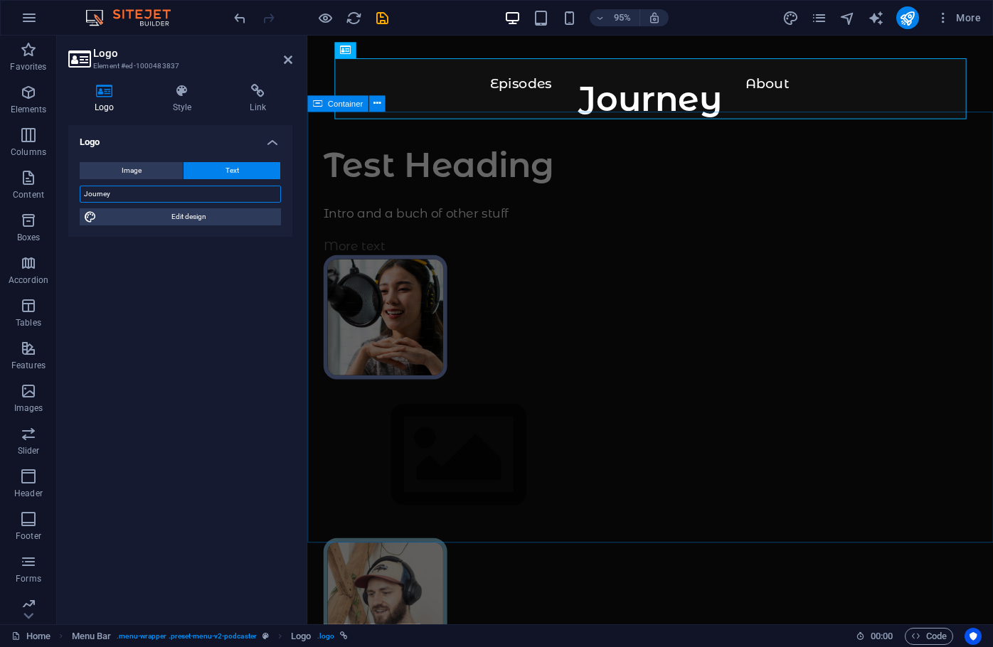
type input "Journey"
click at [538, 85] on div "Journey" at bounding box center [668, 110] width 665 height 64
click at [590, 244] on div "Test Heading Intro and a buch of other stuff More text" at bounding box center [668, 580] width 722 height 928
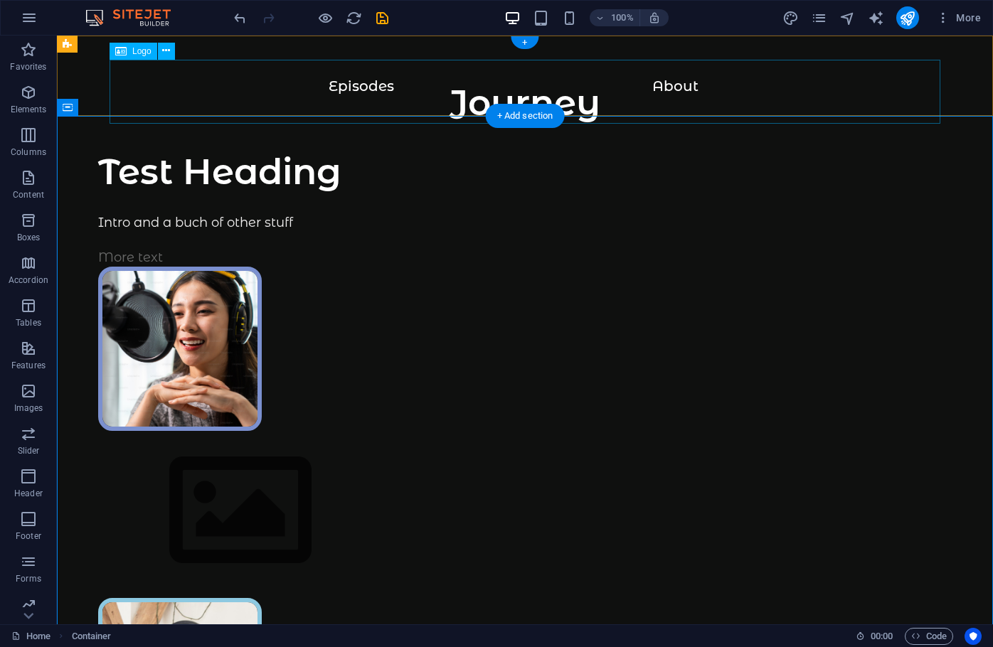
click at [682, 87] on div "Journey" at bounding box center [524, 110] width 879 height 64
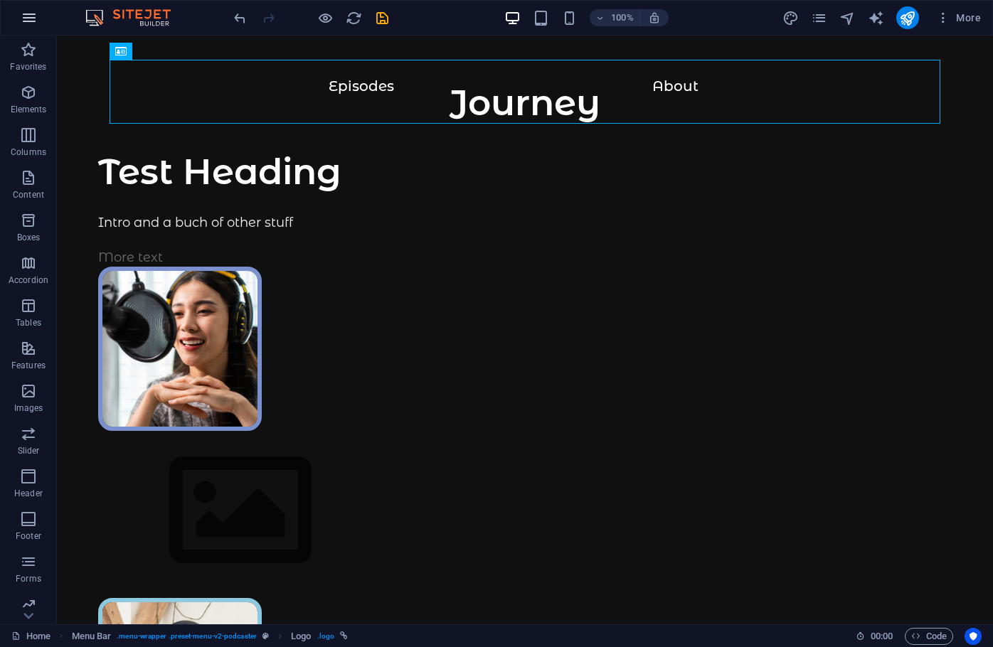
click at [29, 16] on icon "button" at bounding box center [29, 17] width 17 height 17
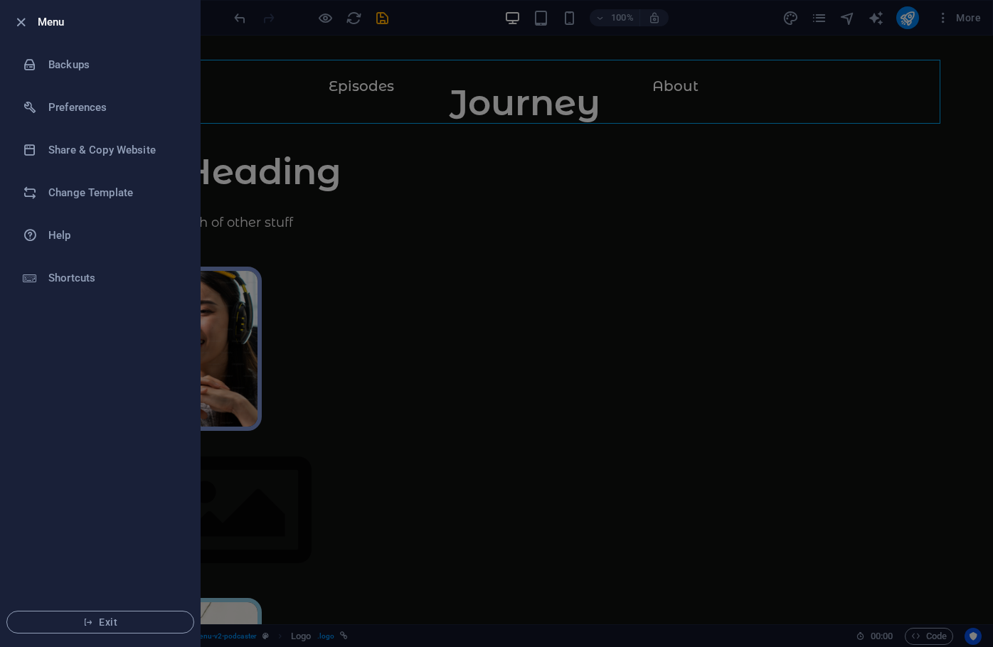
click at [454, 426] on div at bounding box center [496, 323] width 993 height 647
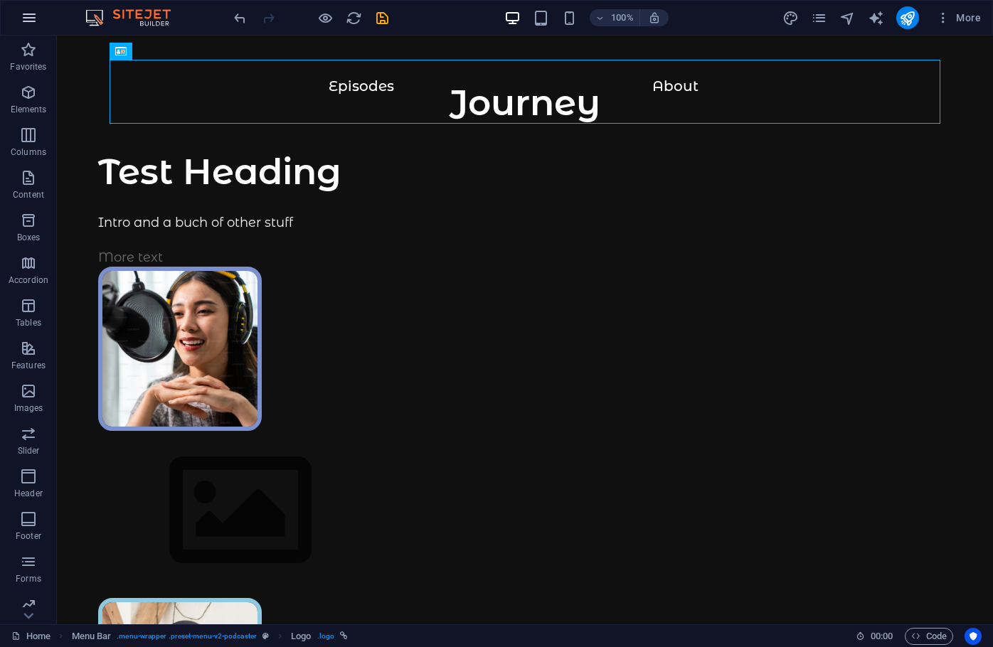
click at [26, 16] on icon "button" at bounding box center [29, 17] width 17 height 17
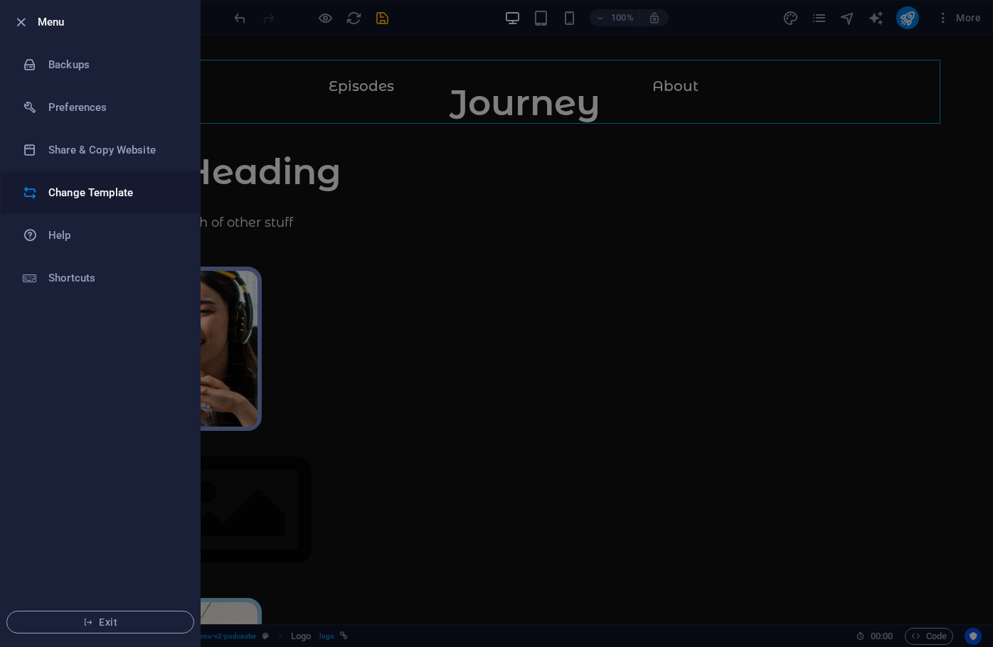
click at [102, 195] on h6 "Change Template" at bounding box center [114, 192] width 132 height 17
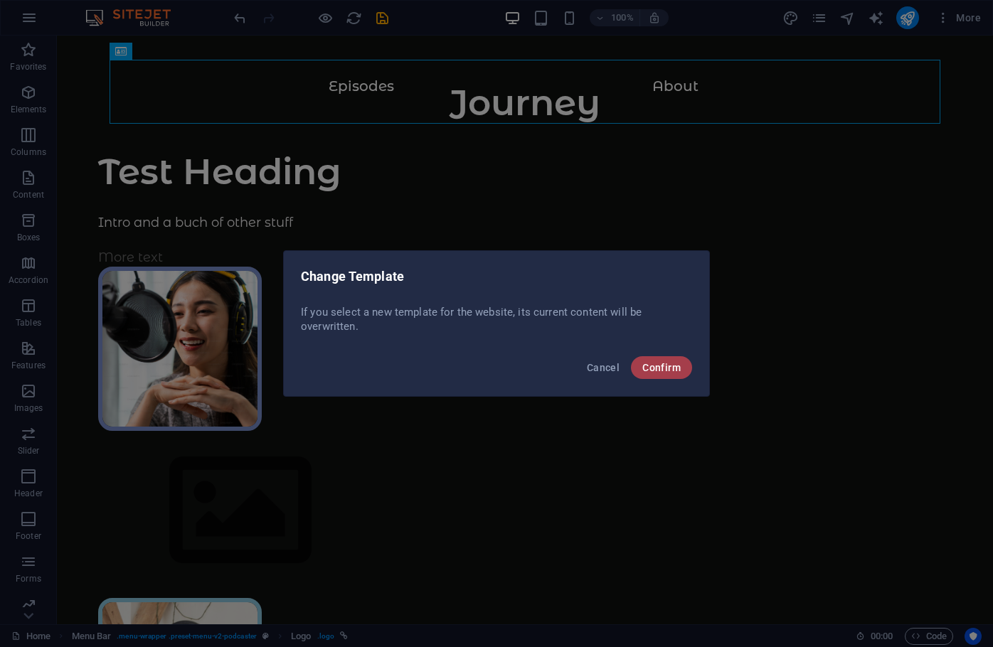
click at [669, 367] on span "Confirm" at bounding box center [661, 367] width 38 height 11
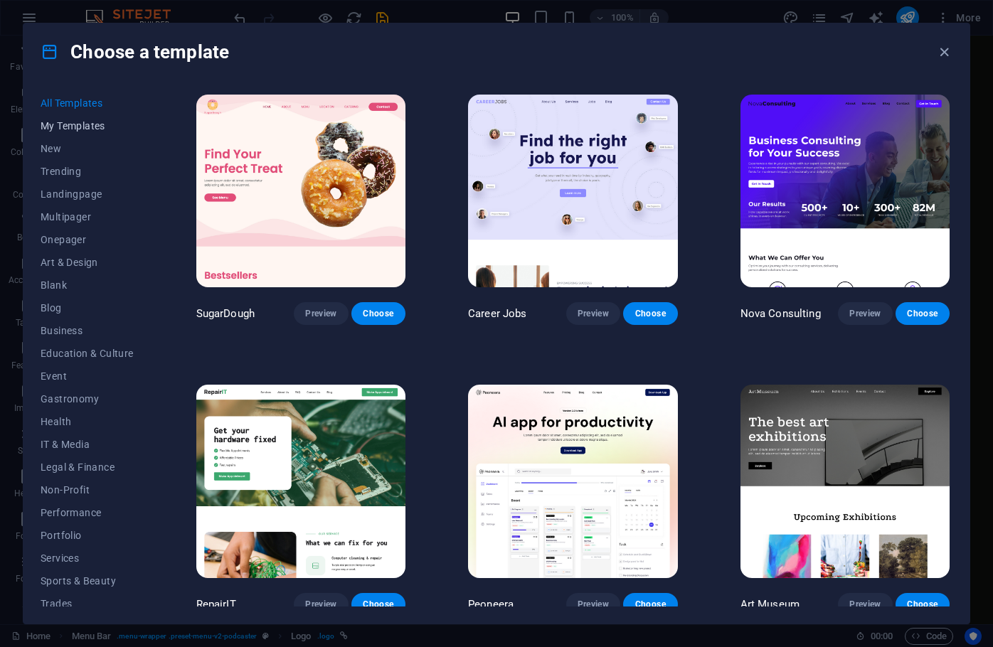
click at [68, 127] on span "My Templates" at bounding box center [87, 125] width 93 height 11
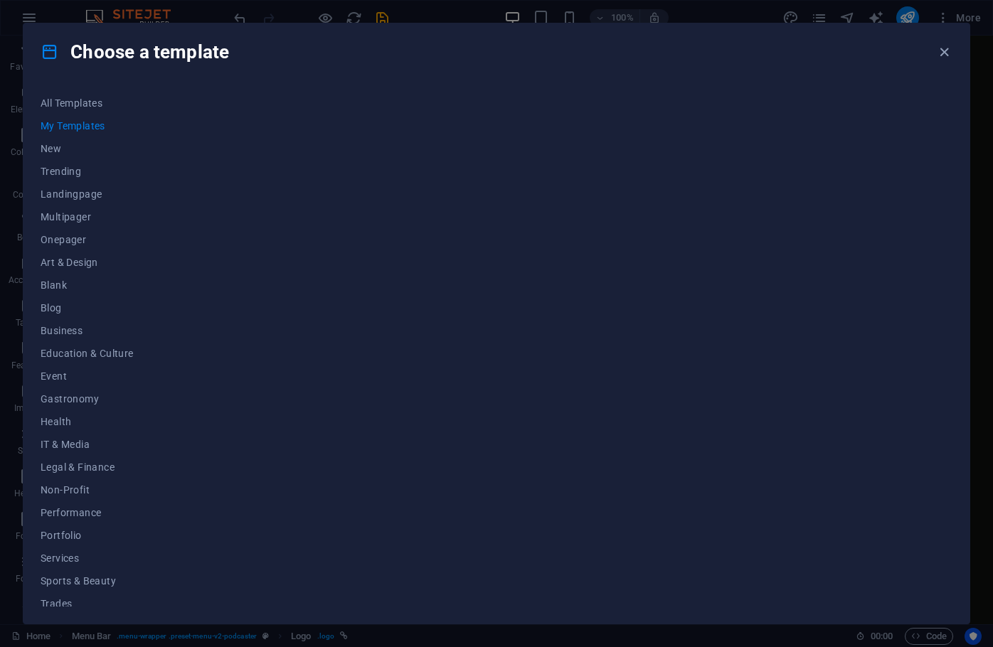
click at [49, 53] on icon at bounding box center [50, 52] width 18 height 18
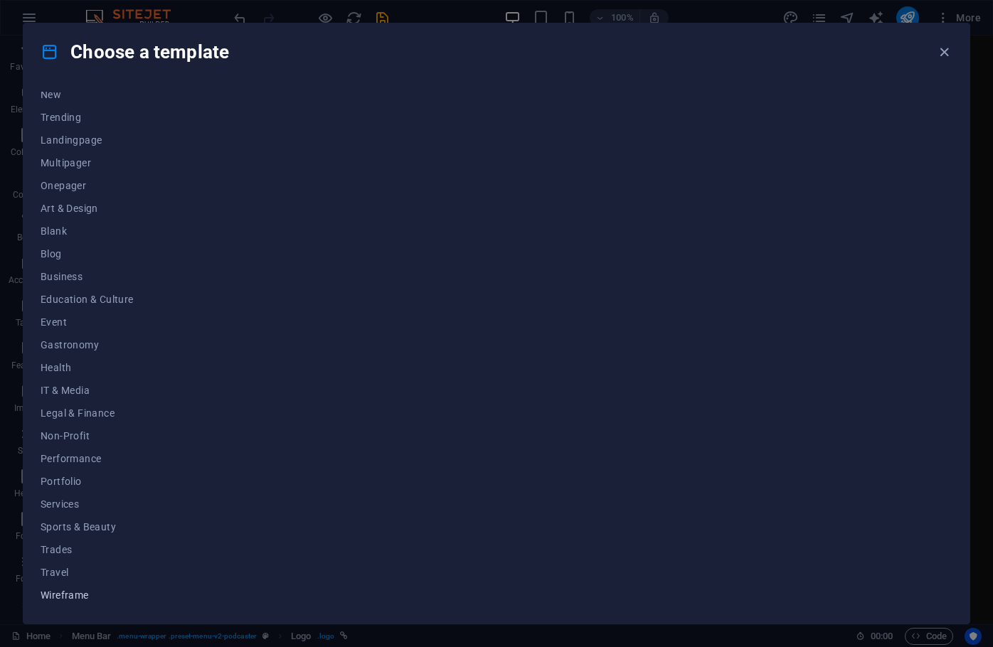
click at [75, 593] on span "Wireframe" at bounding box center [87, 595] width 93 height 11
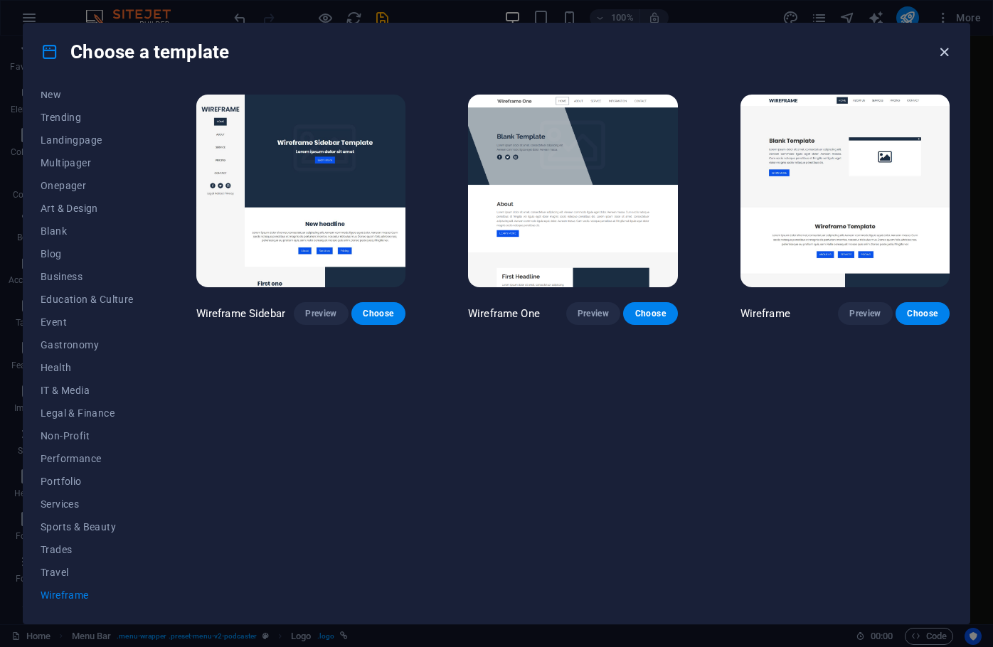
click at [942, 52] on icon "button" at bounding box center [944, 52] width 16 height 16
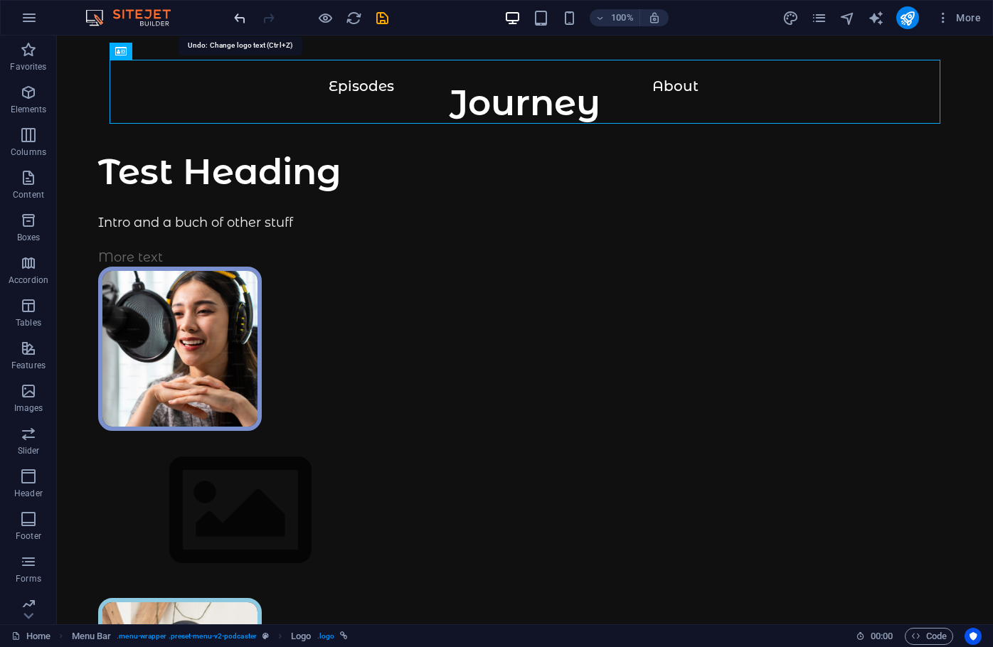
click at [237, 18] on icon "undo" at bounding box center [240, 18] width 16 height 16
click at [947, 14] on icon "button" at bounding box center [943, 18] width 14 height 14
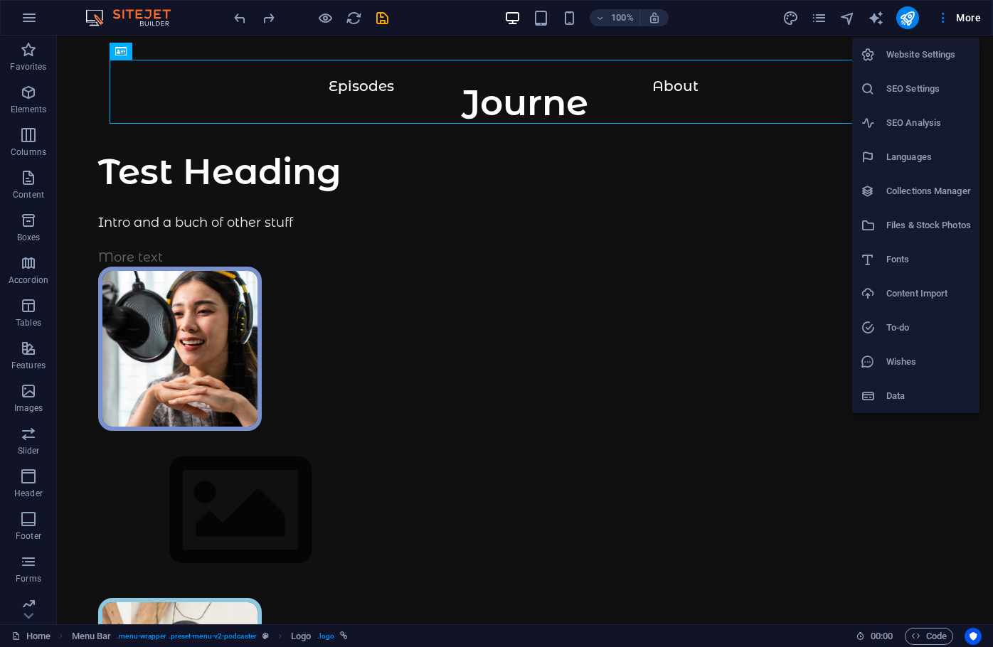
click at [700, 18] on div at bounding box center [496, 323] width 993 height 647
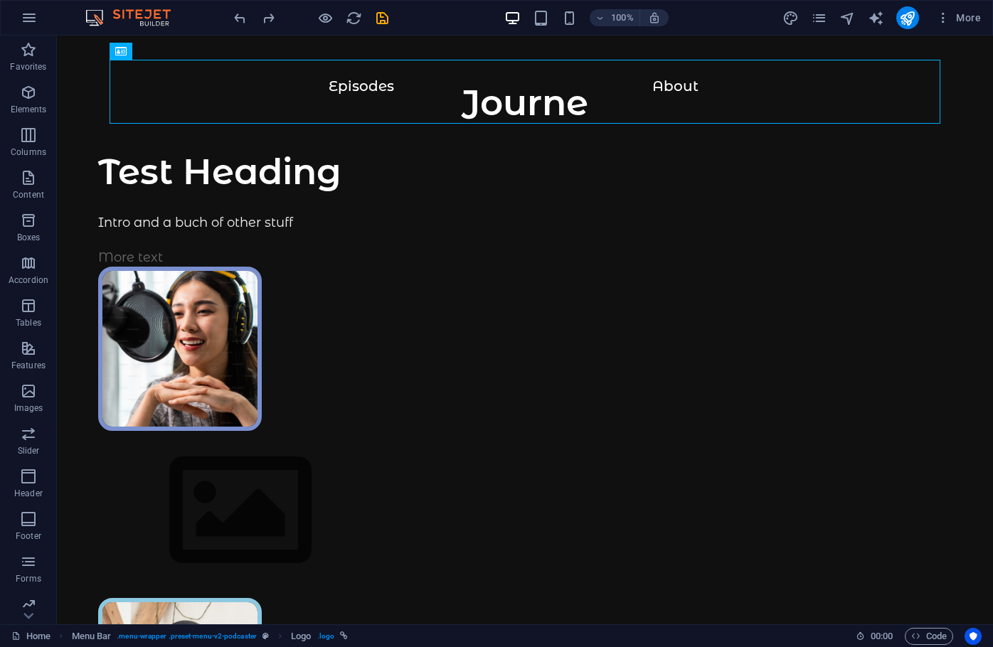
click at [137, 15] on img at bounding box center [135, 17] width 107 height 17
click at [86, 20] on img at bounding box center [135, 17] width 107 height 17
click at [92, 15] on img at bounding box center [135, 17] width 107 height 17
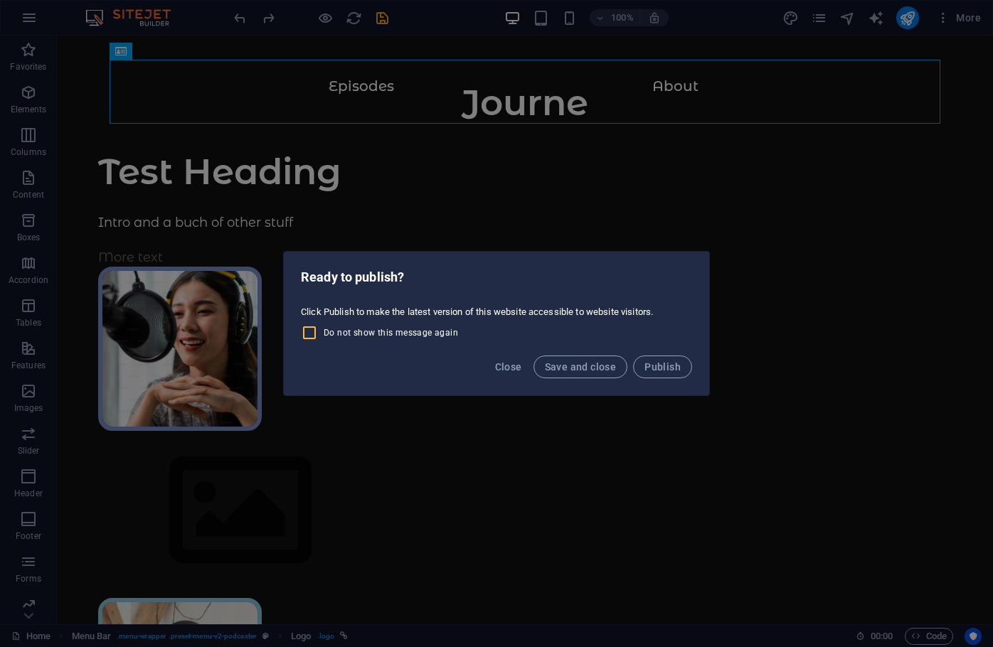
click at [311, 333] on input "Do not show this message again" at bounding box center [312, 332] width 23 height 17
checkbox input "true"
